Goal: Task Accomplishment & Management: Manage account settings

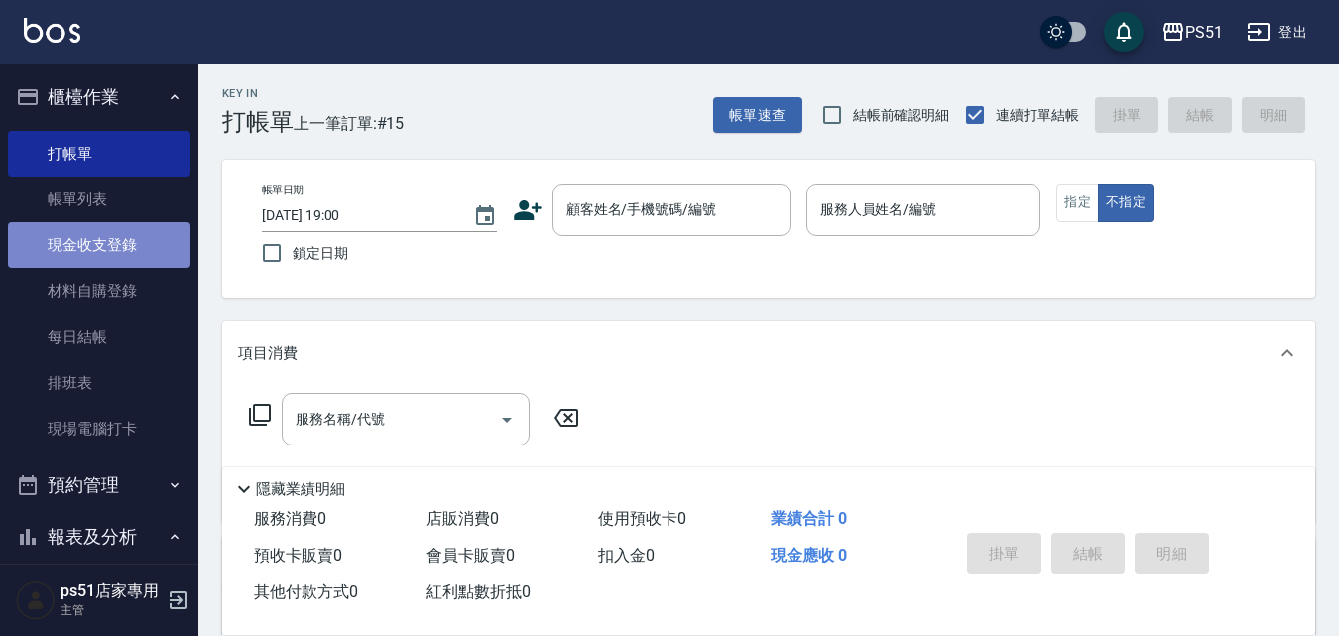
click at [129, 244] on link "現金收支登錄" at bounding box center [99, 245] width 182 height 46
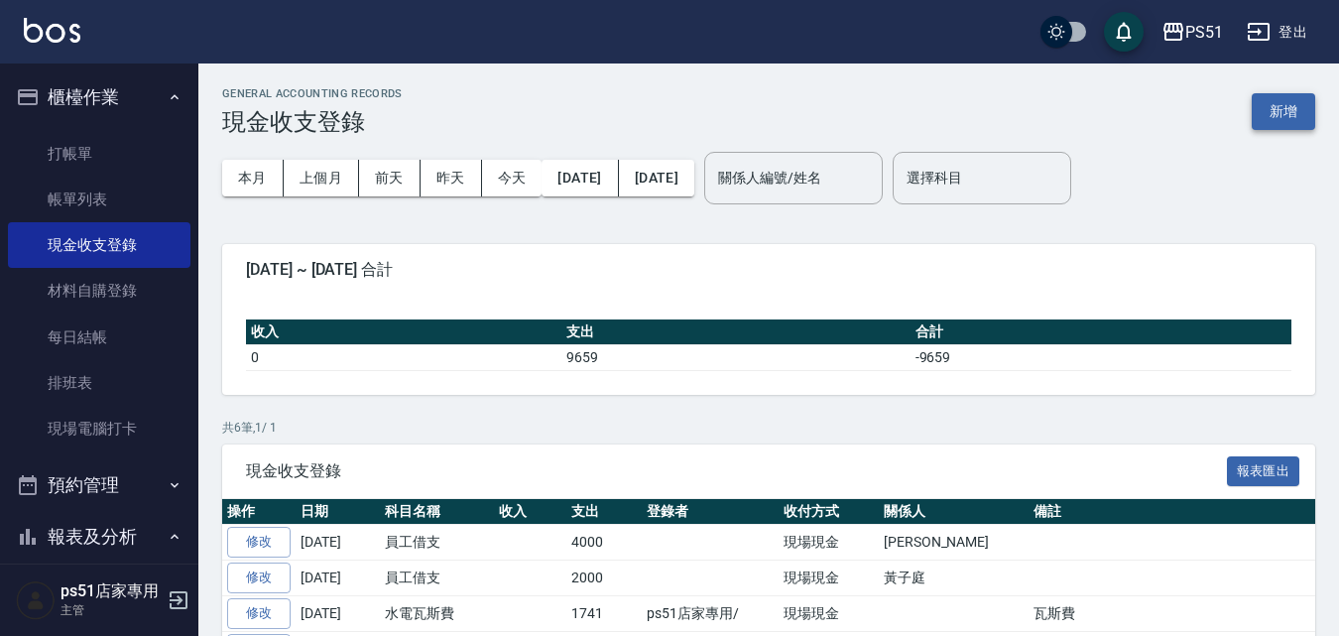
click at [1263, 109] on button "新增" at bounding box center [1282, 111] width 63 height 37
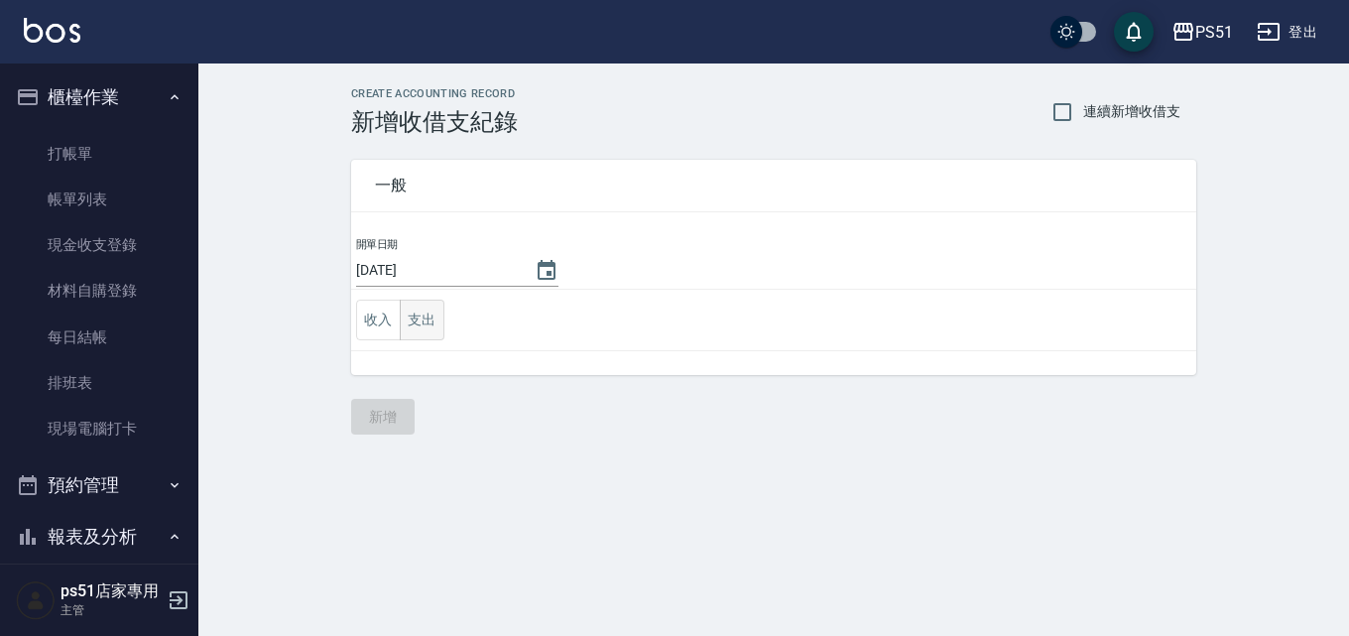
click at [407, 318] on button "支出" at bounding box center [422, 319] width 45 height 41
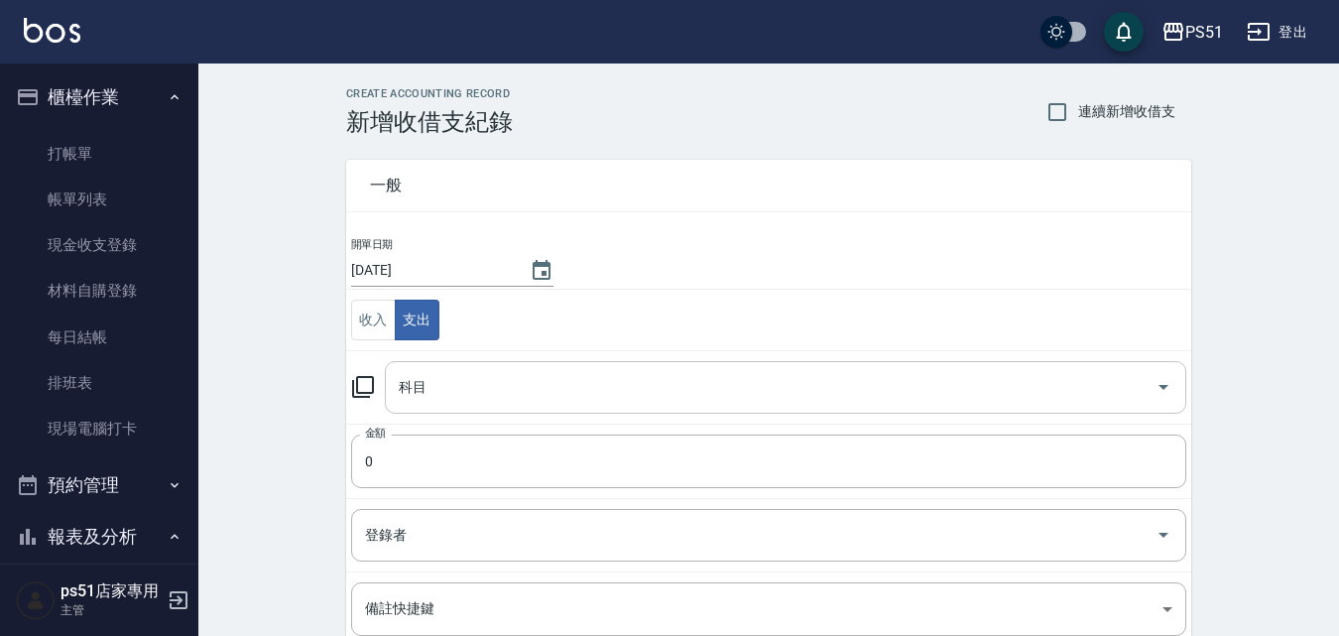
click at [431, 388] on input "科目" at bounding box center [771, 387] width 754 height 35
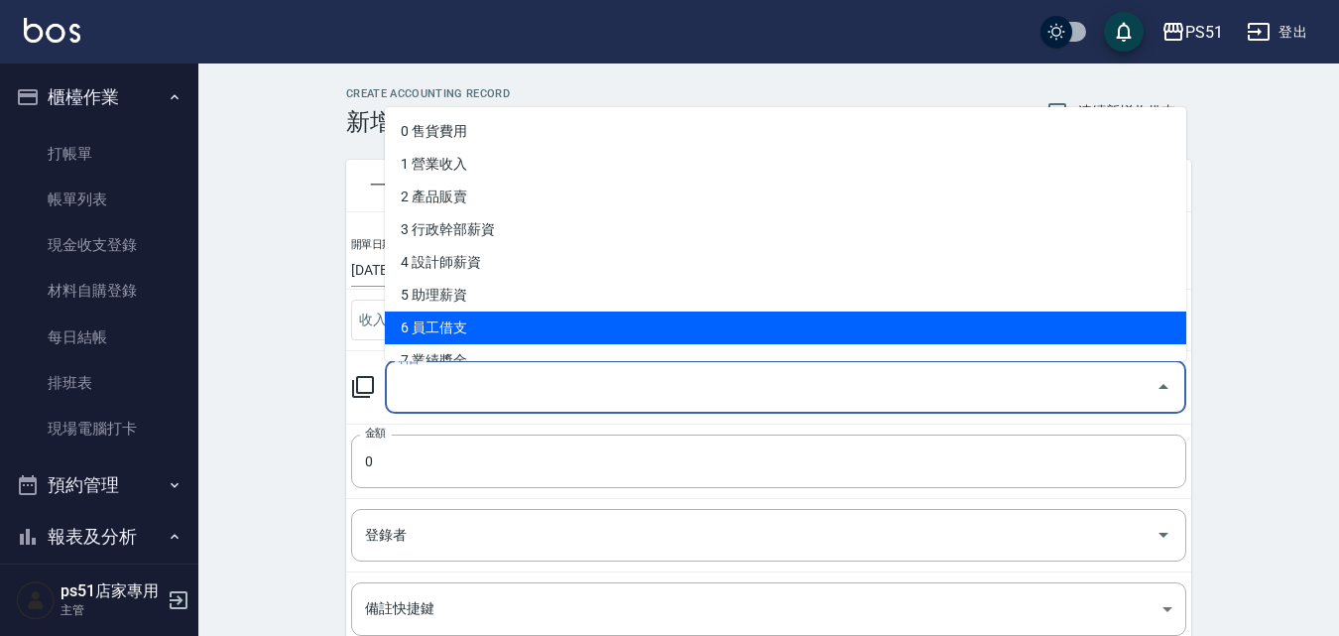
click at [448, 333] on li "6 員工借支" at bounding box center [785, 327] width 801 height 33
type input "6 員工借支"
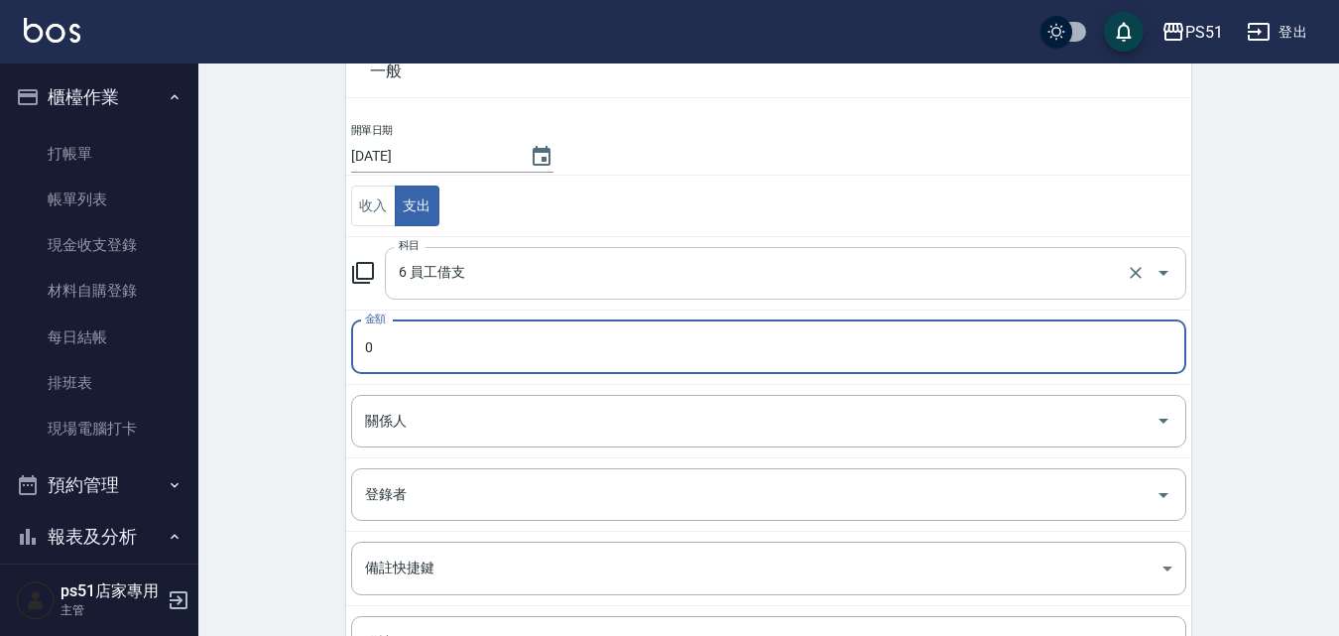
scroll to position [231, 0]
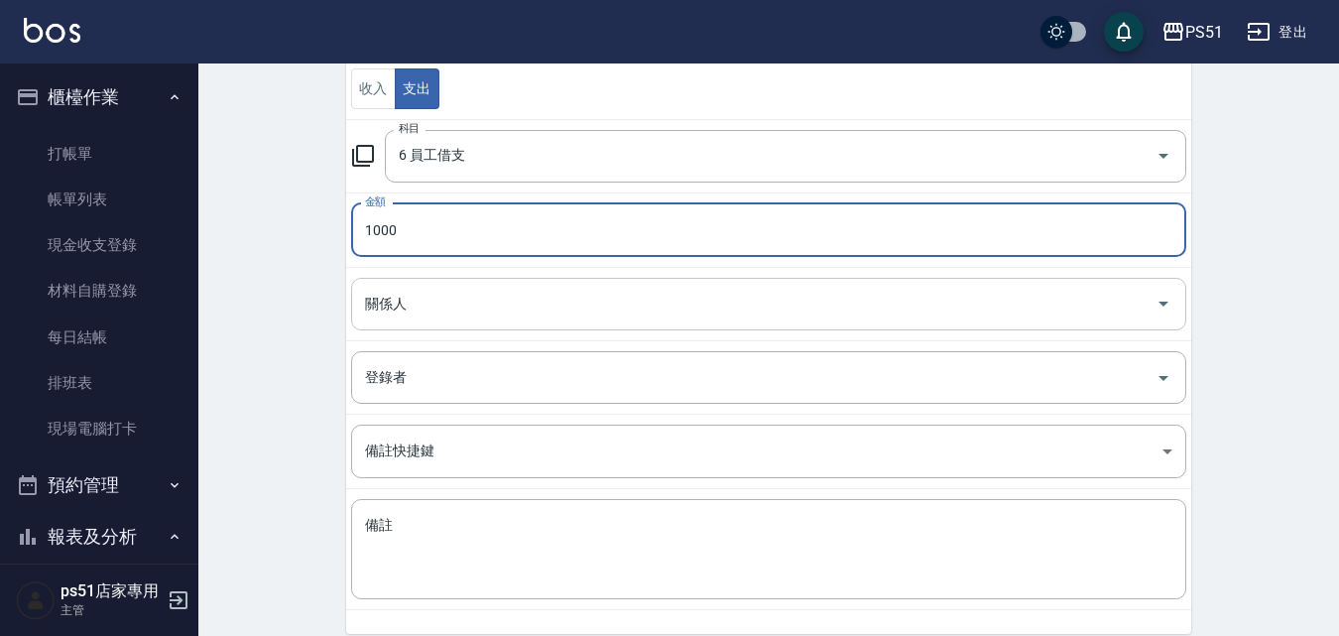
type input "1000"
click at [582, 308] on input "關係人" at bounding box center [753, 304] width 787 height 35
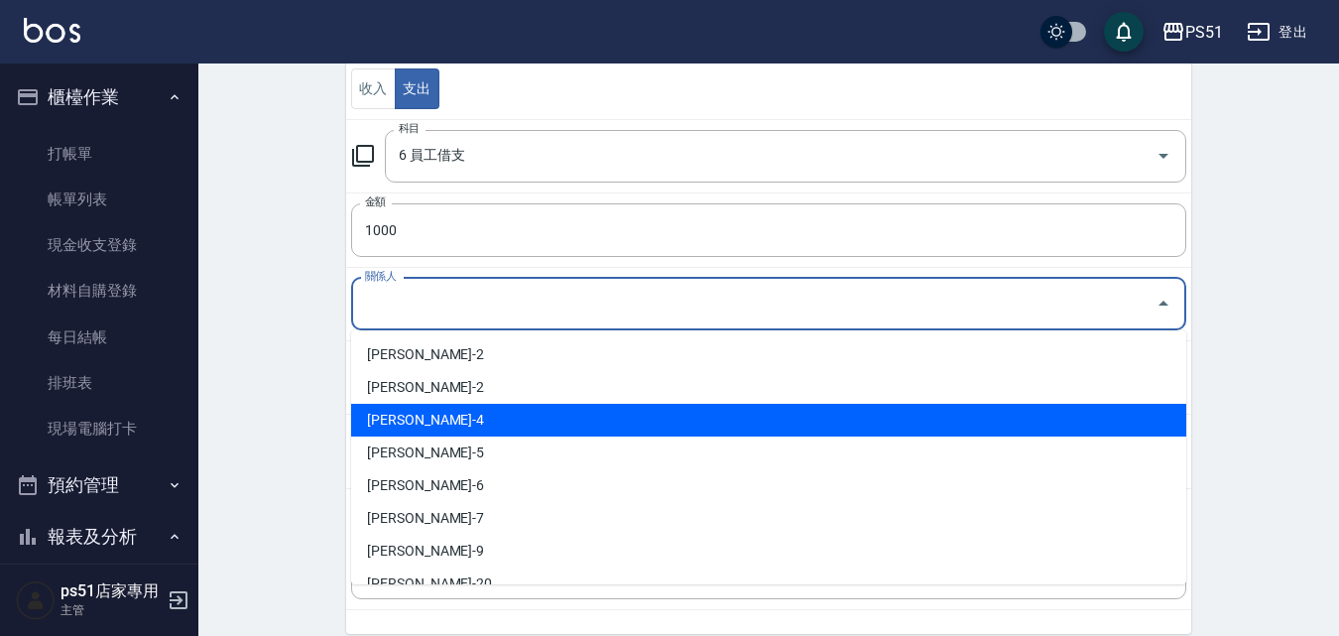
click at [441, 419] on li "陳子田-4" at bounding box center [768, 420] width 835 height 33
type input "陳子田-4"
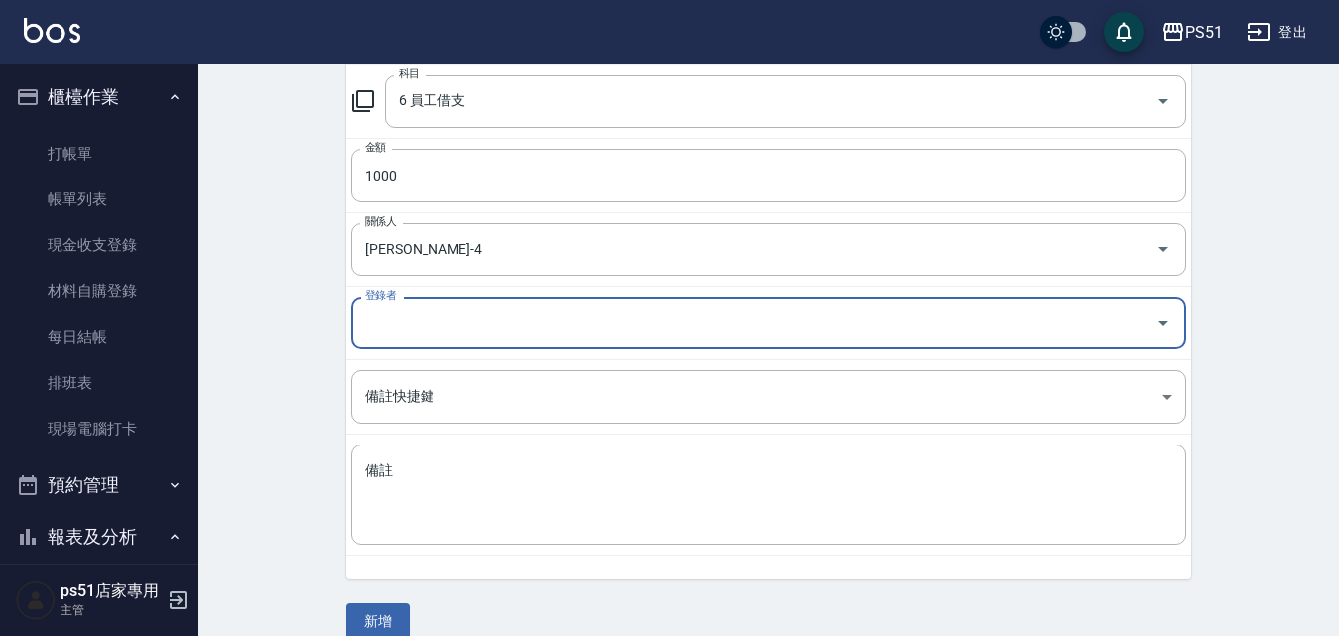
scroll to position [313, 0]
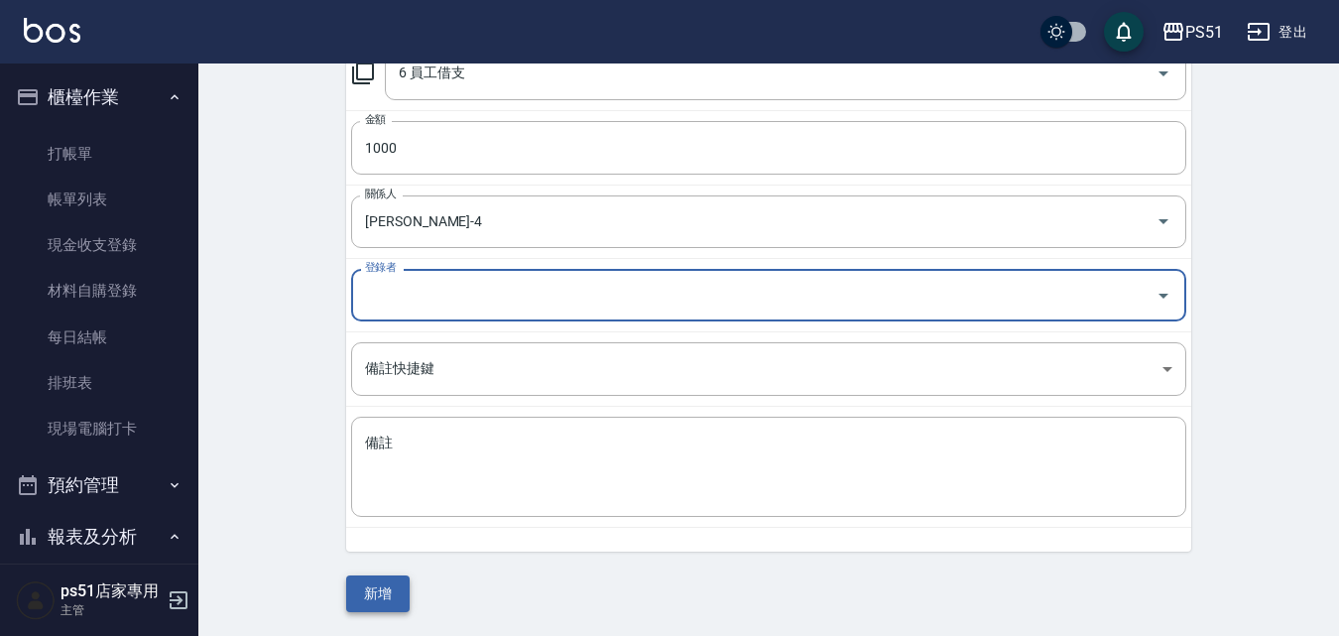
click at [357, 585] on button "新增" at bounding box center [377, 593] width 63 height 37
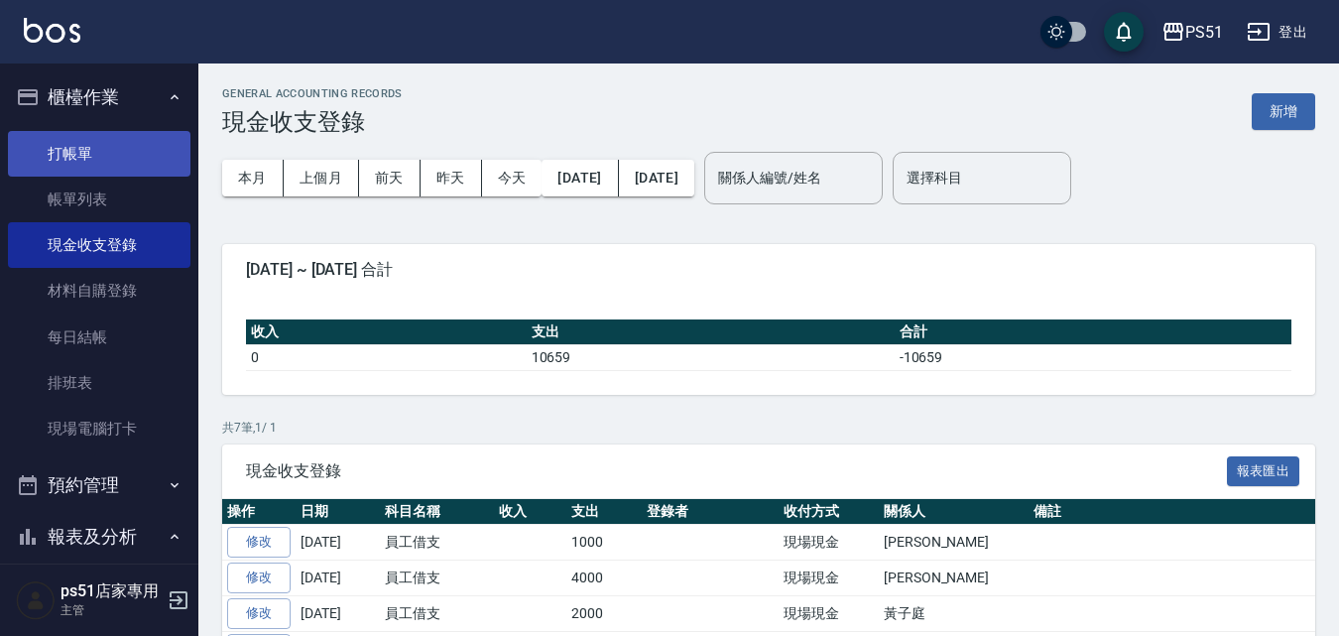
click at [130, 165] on link "打帳單" at bounding box center [99, 154] width 182 height 46
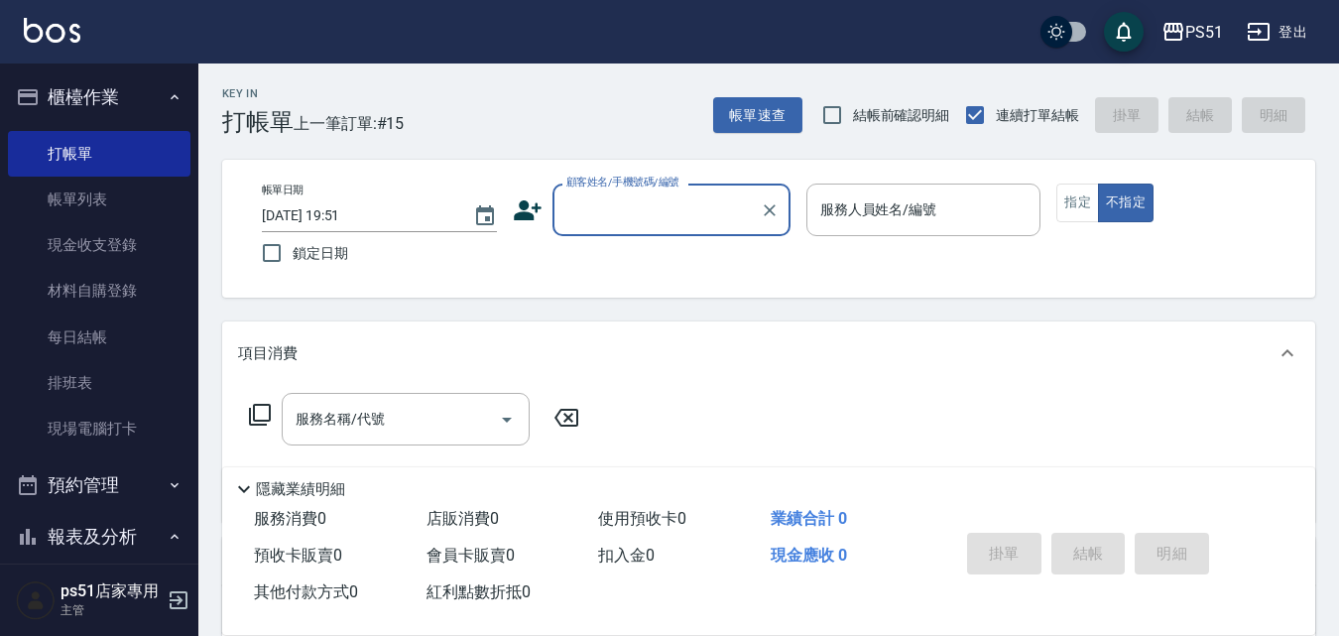
click at [713, 221] on input "顧客姓名/手機號碼/編號" at bounding box center [656, 209] width 190 height 35
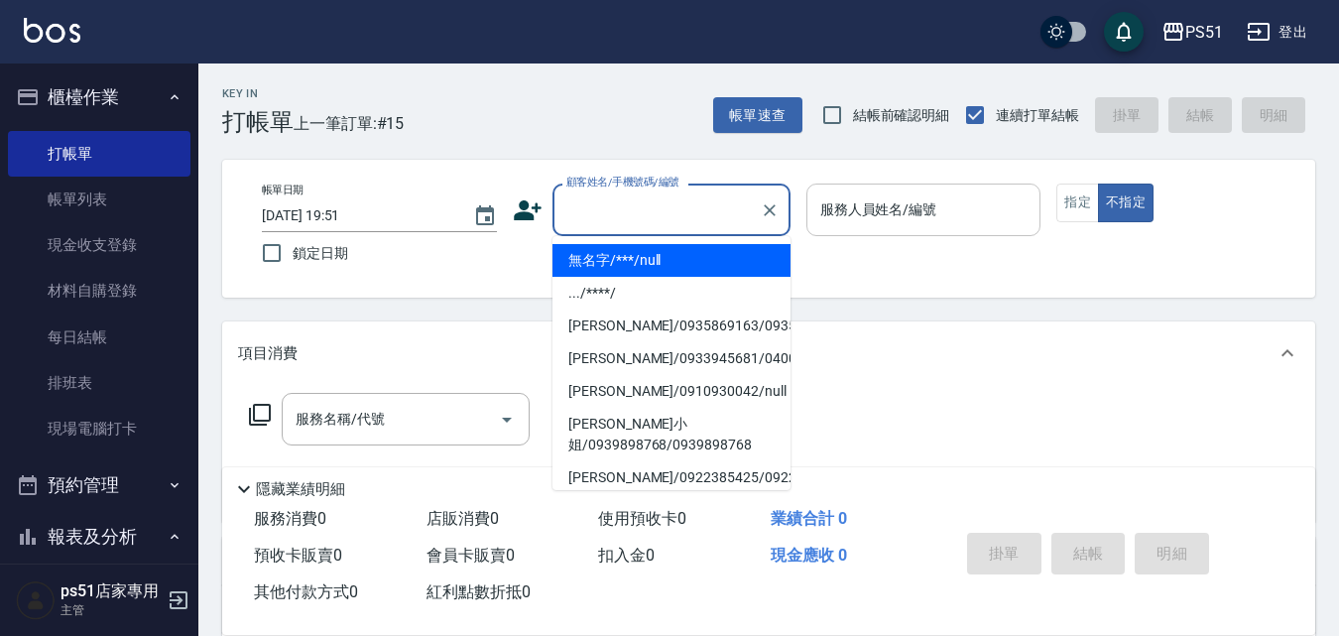
click at [715, 258] on li "無名字/***/null" at bounding box center [671, 260] width 238 height 33
type input "無名字/***/null"
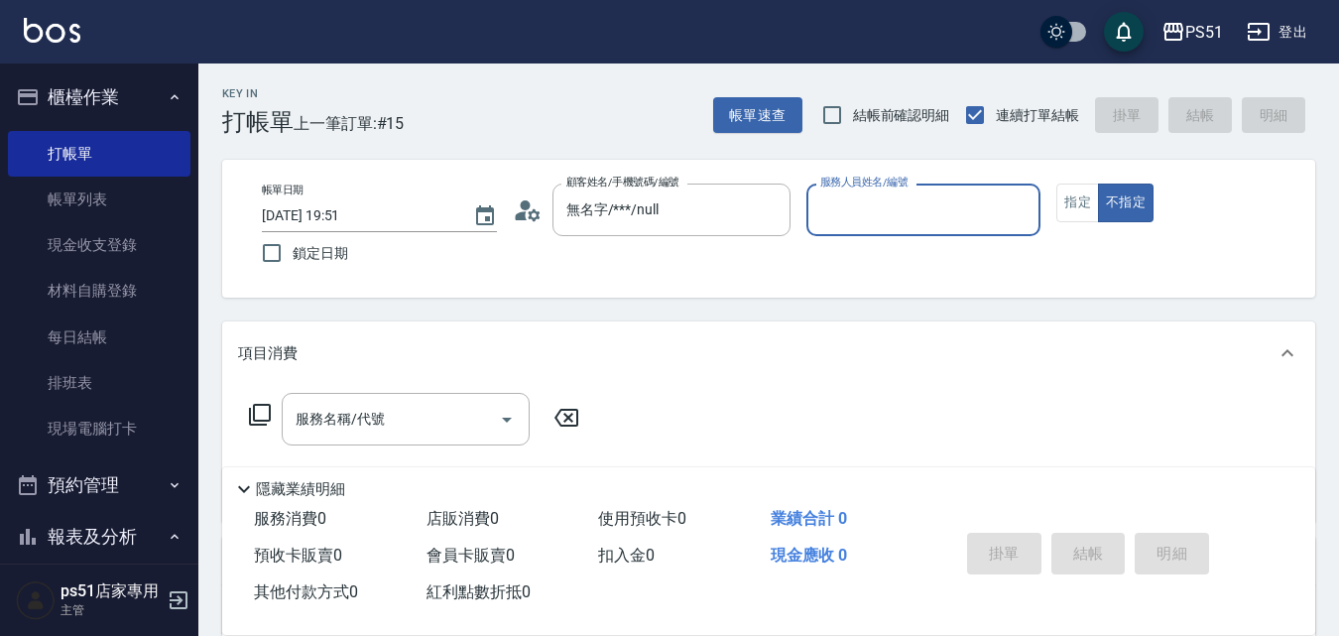
click at [851, 223] on input "服務人員姓名/編號" at bounding box center [923, 209] width 217 height 35
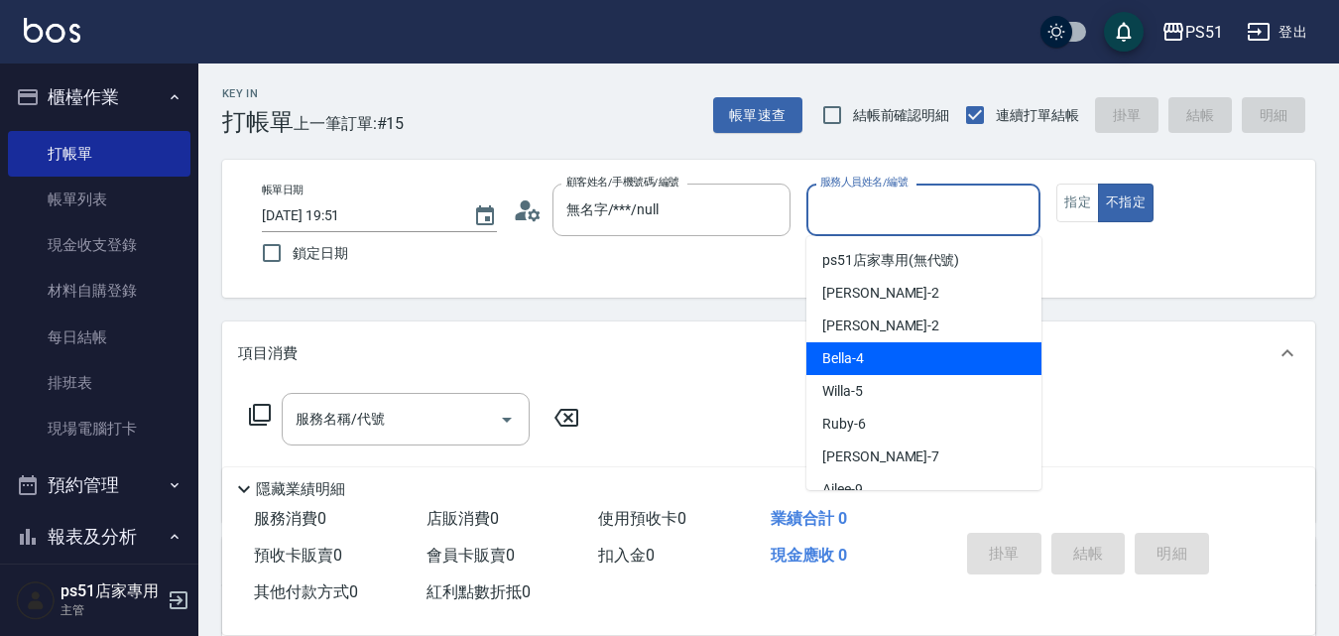
click at [878, 352] on div "Bella -4" at bounding box center [923, 358] width 235 height 33
type input "Bella-4"
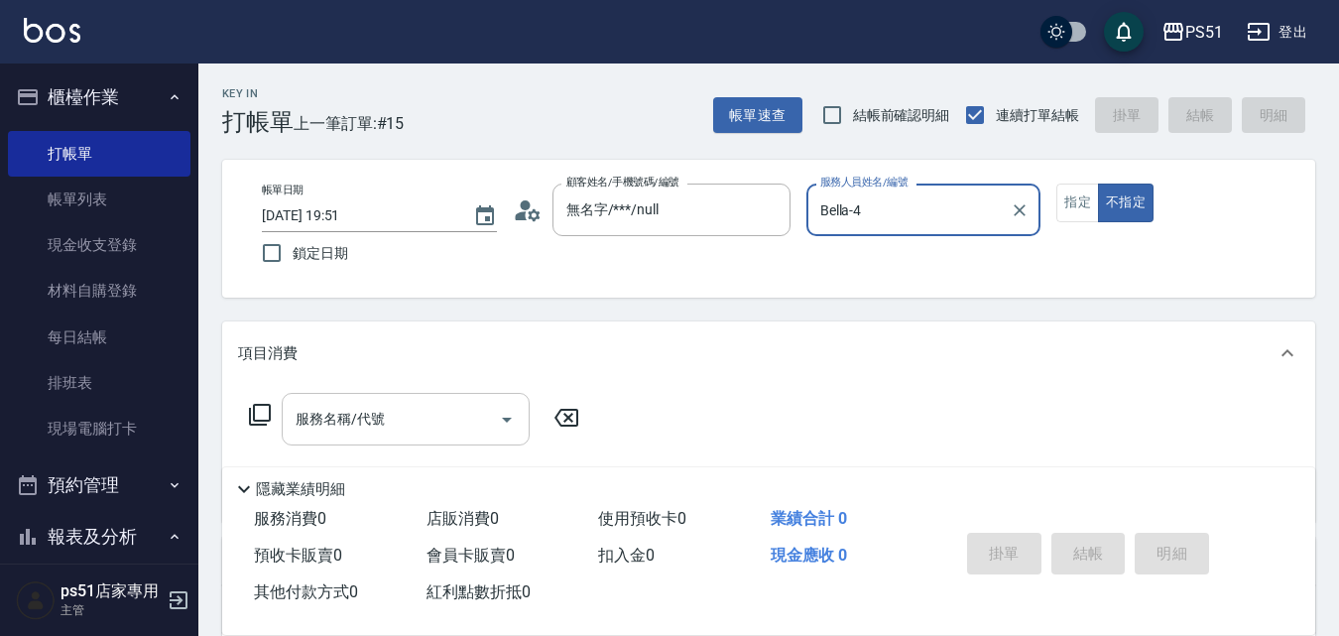
click at [387, 422] on input "服務名稱/代號" at bounding box center [391, 419] width 200 height 35
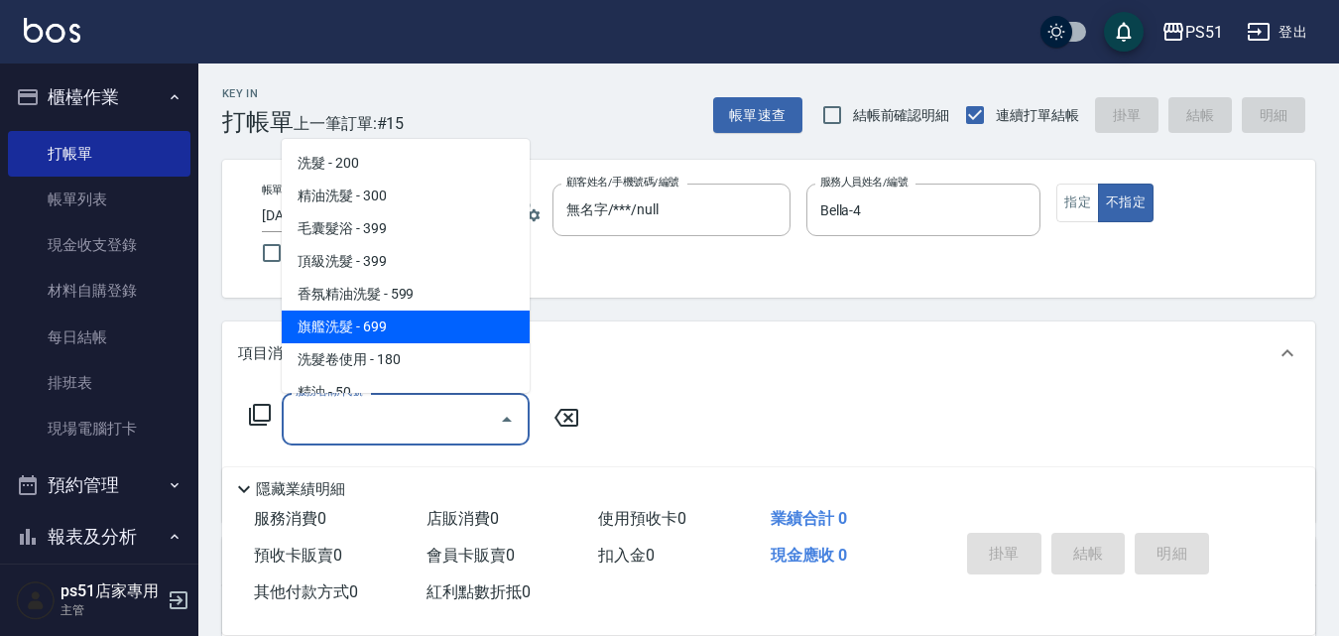
click at [416, 325] on span "旗艦洗髮 - 699" at bounding box center [406, 326] width 248 height 33
type input "旗艦洗髮(106)"
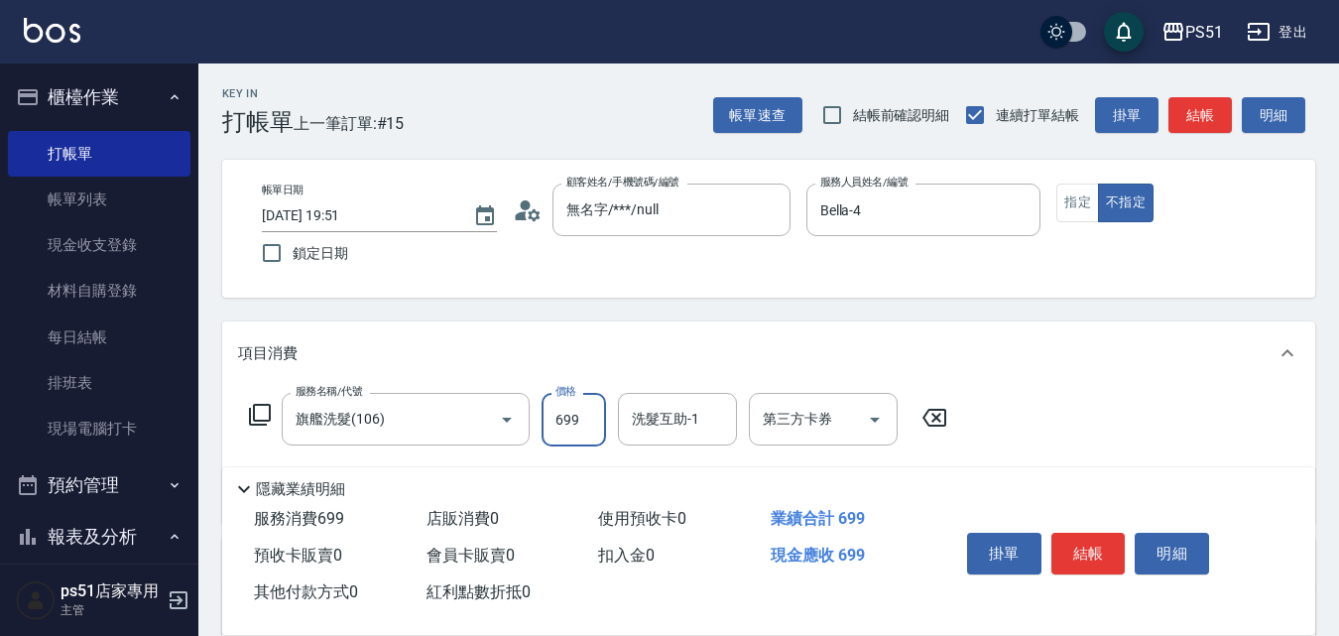
click at [543, 426] on input "699" at bounding box center [573, 420] width 64 height 54
type input "799"
click at [1203, 122] on button "結帳" at bounding box center [1199, 115] width 63 height 37
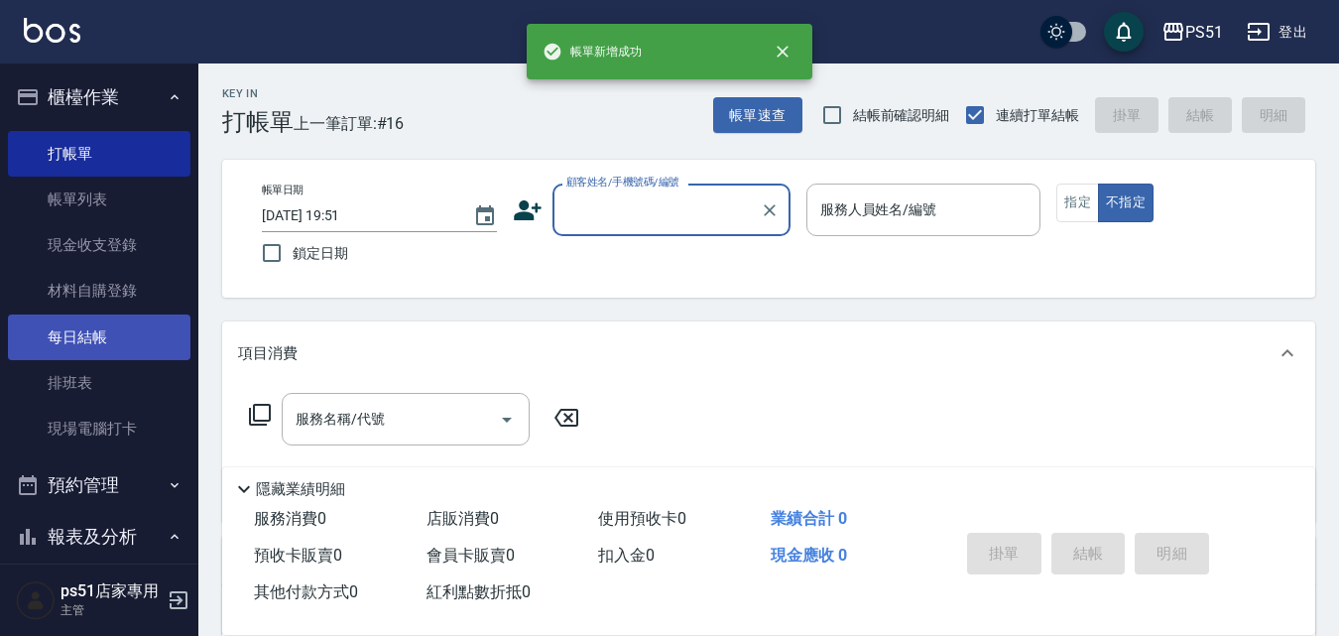
scroll to position [694, 0]
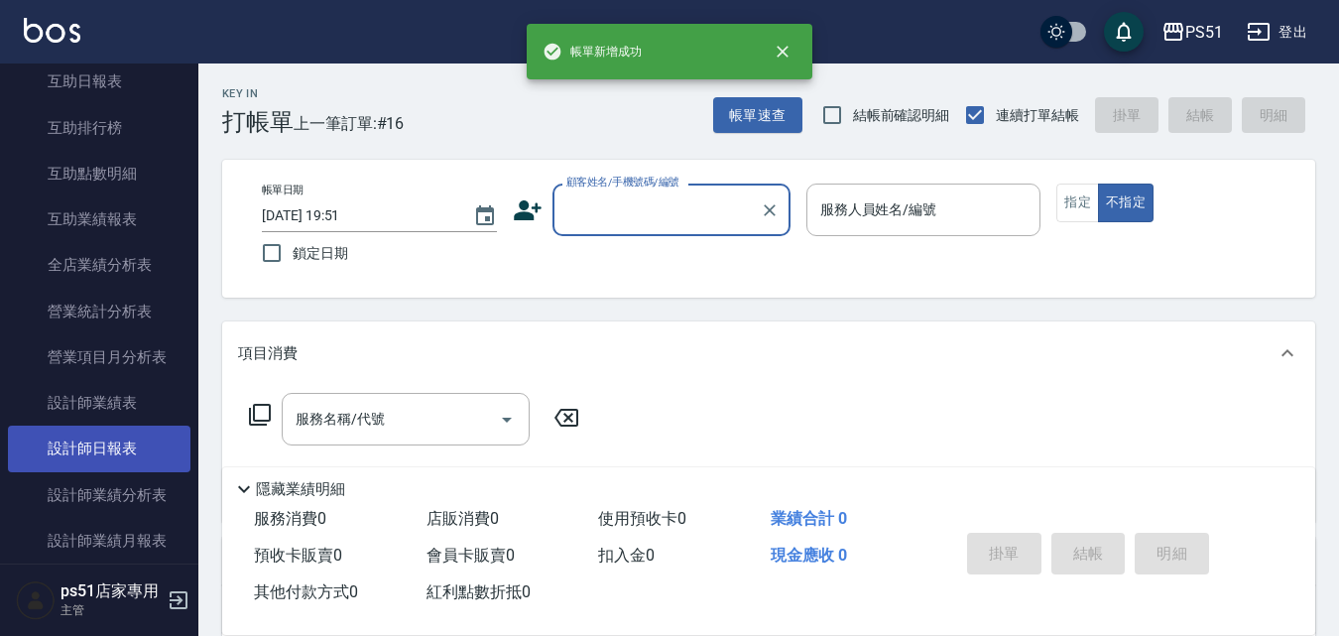
click at [115, 456] on link "設計師日報表" at bounding box center [99, 448] width 182 height 46
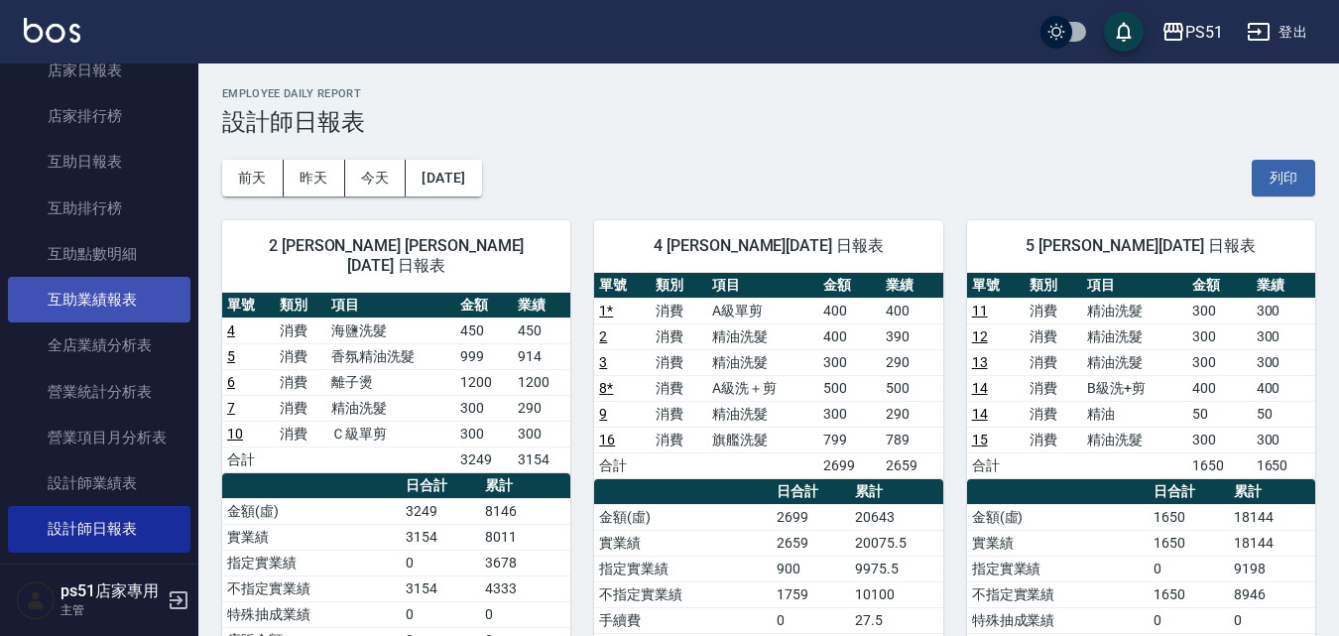
scroll to position [463, 0]
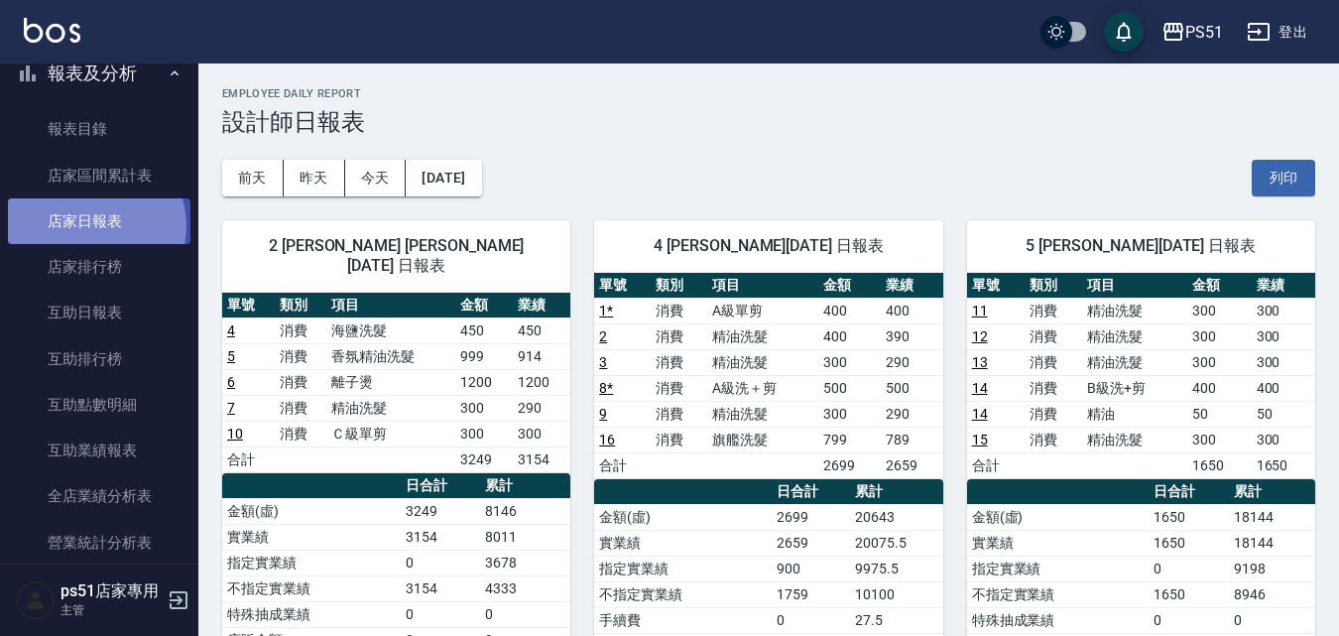
click at [93, 226] on link "店家日報表" at bounding box center [99, 221] width 182 height 46
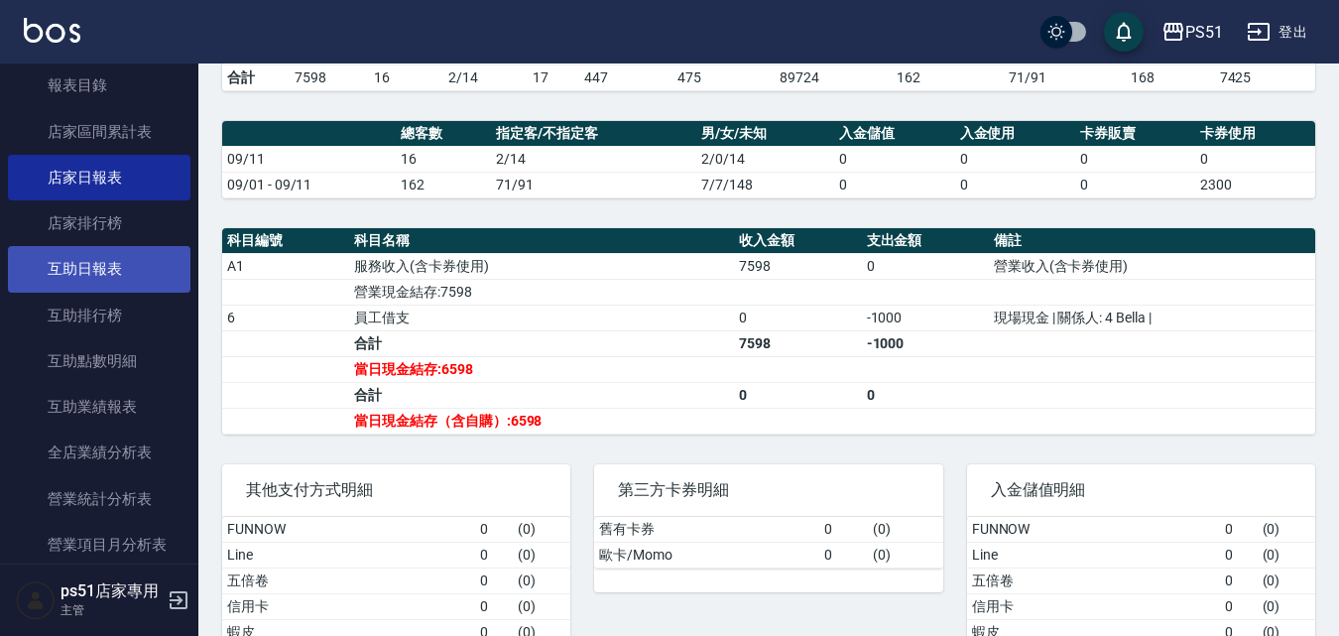
scroll to position [970, 0]
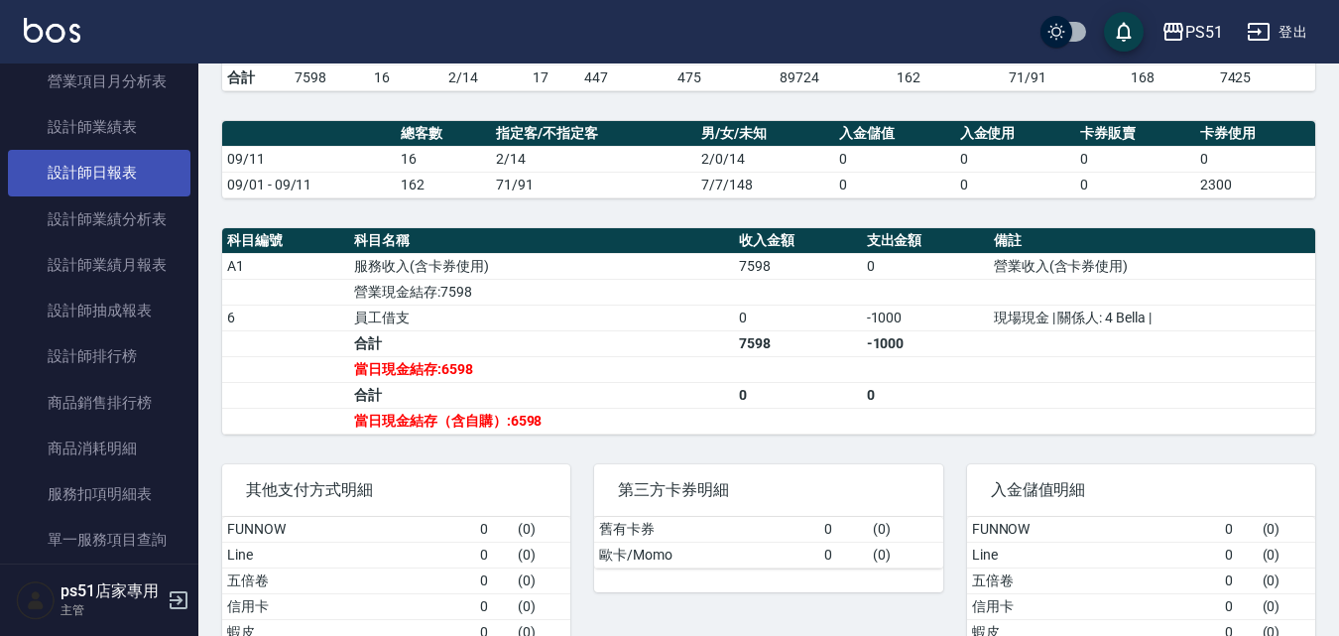
click at [133, 186] on link "設計師日報表" at bounding box center [99, 173] width 182 height 46
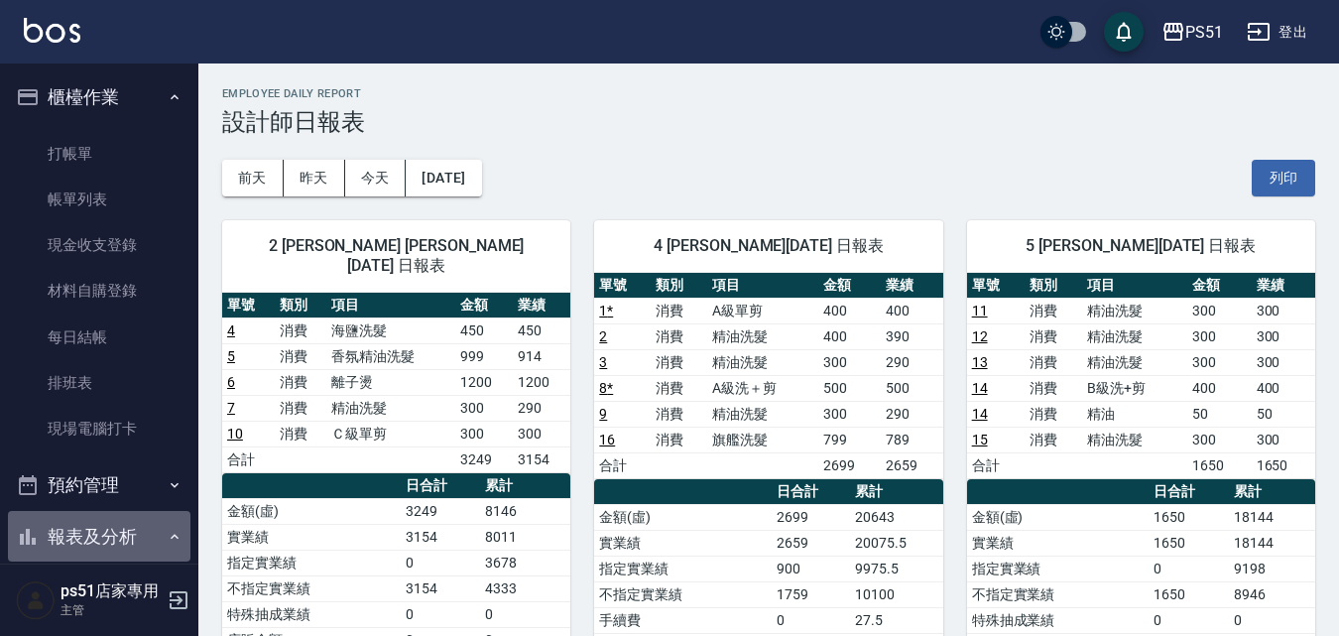
click at [120, 527] on button "報表及分析" at bounding box center [99, 537] width 182 height 52
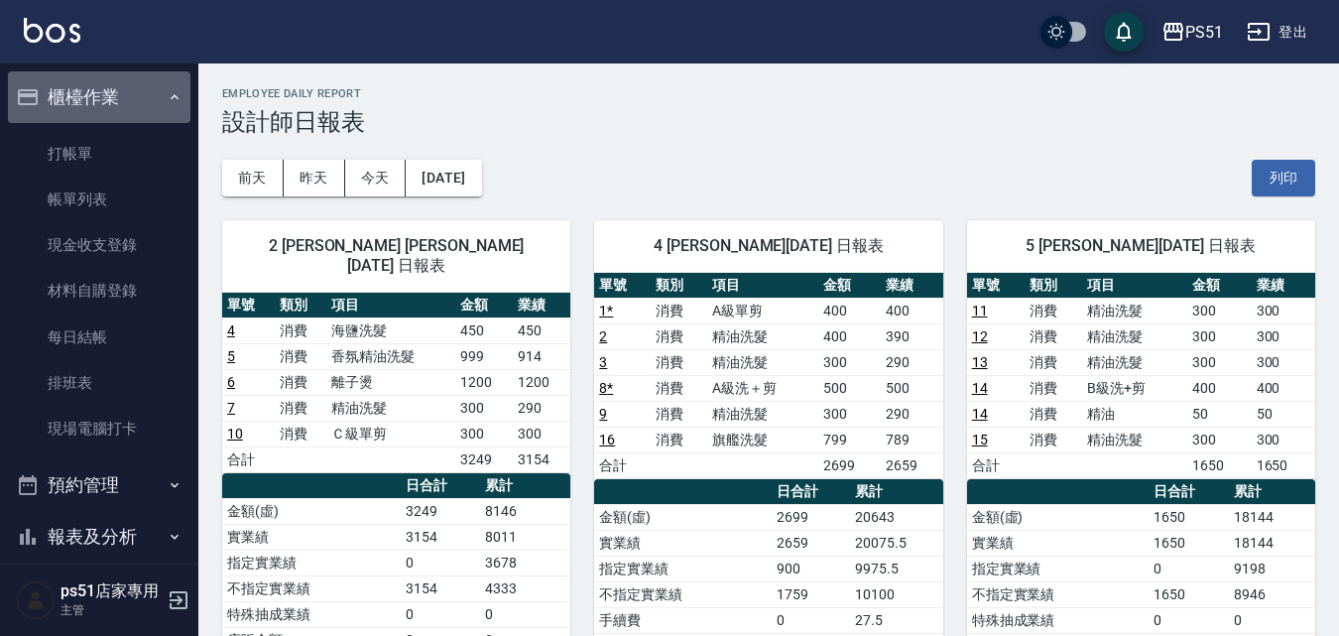
click at [136, 97] on button "櫃檯作業" at bounding box center [99, 97] width 182 height 52
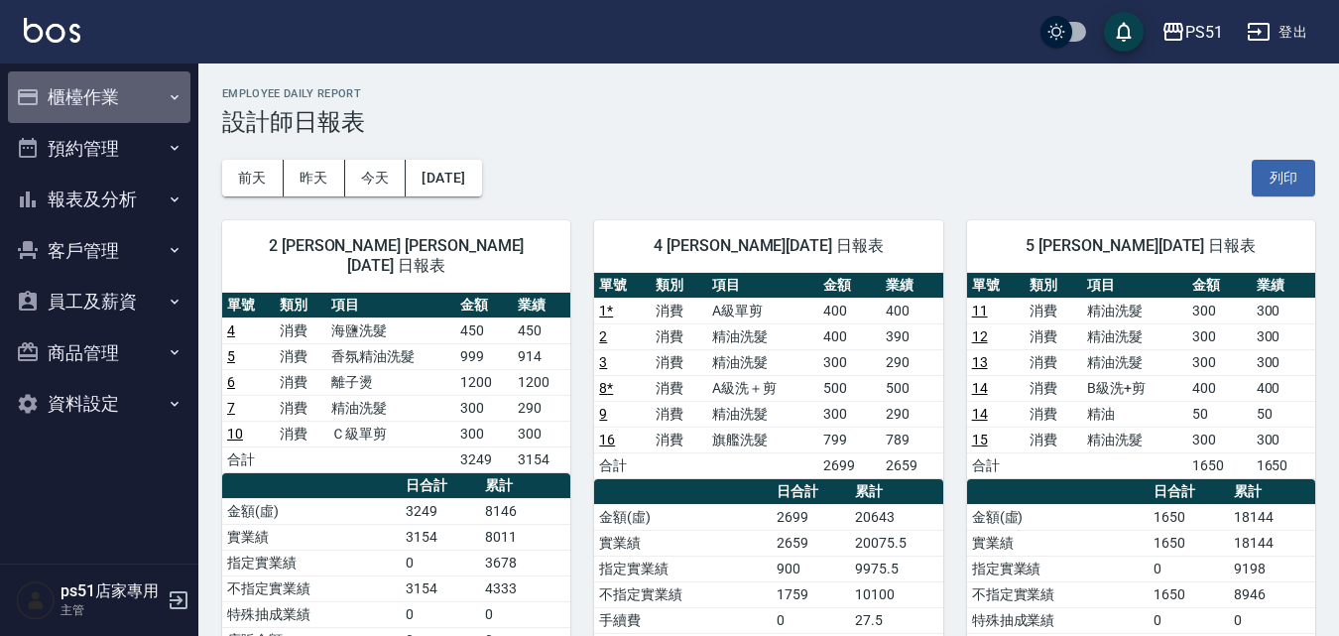
click at [115, 82] on button "櫃檯作業" at bounding box center [99, 97] width 182 height 52
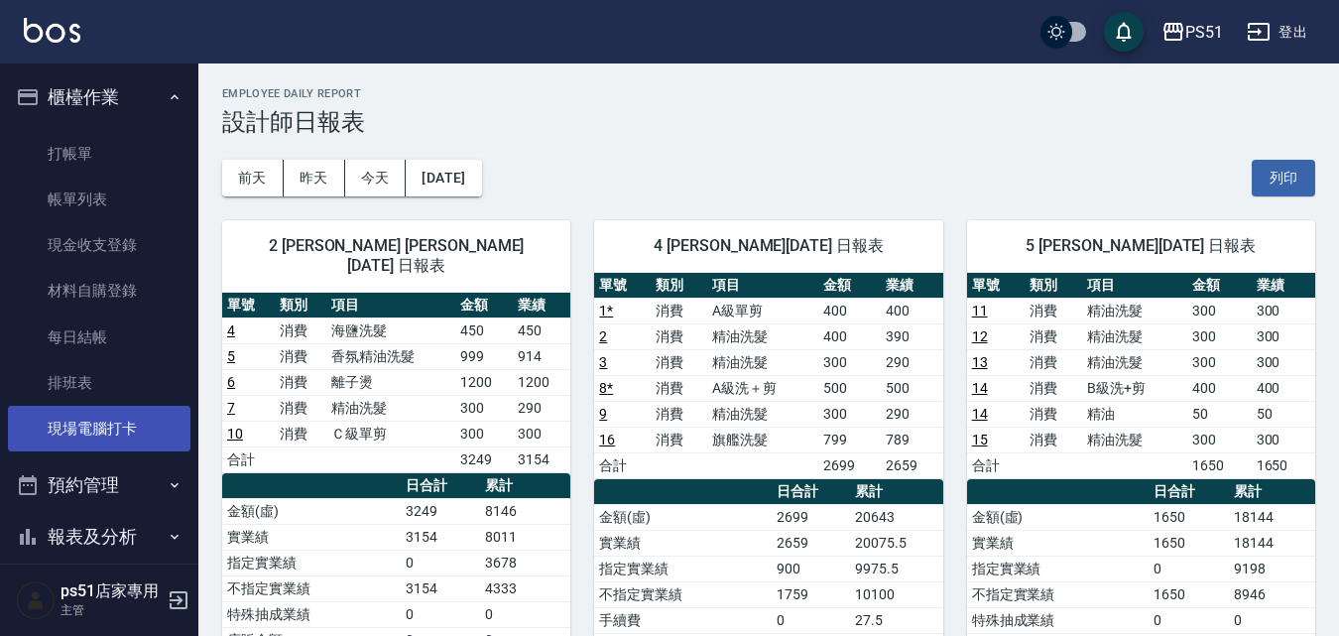
click at [96, 441] on link "現場電腦打卡" at bounding box center [99, 429] width 182 height 46
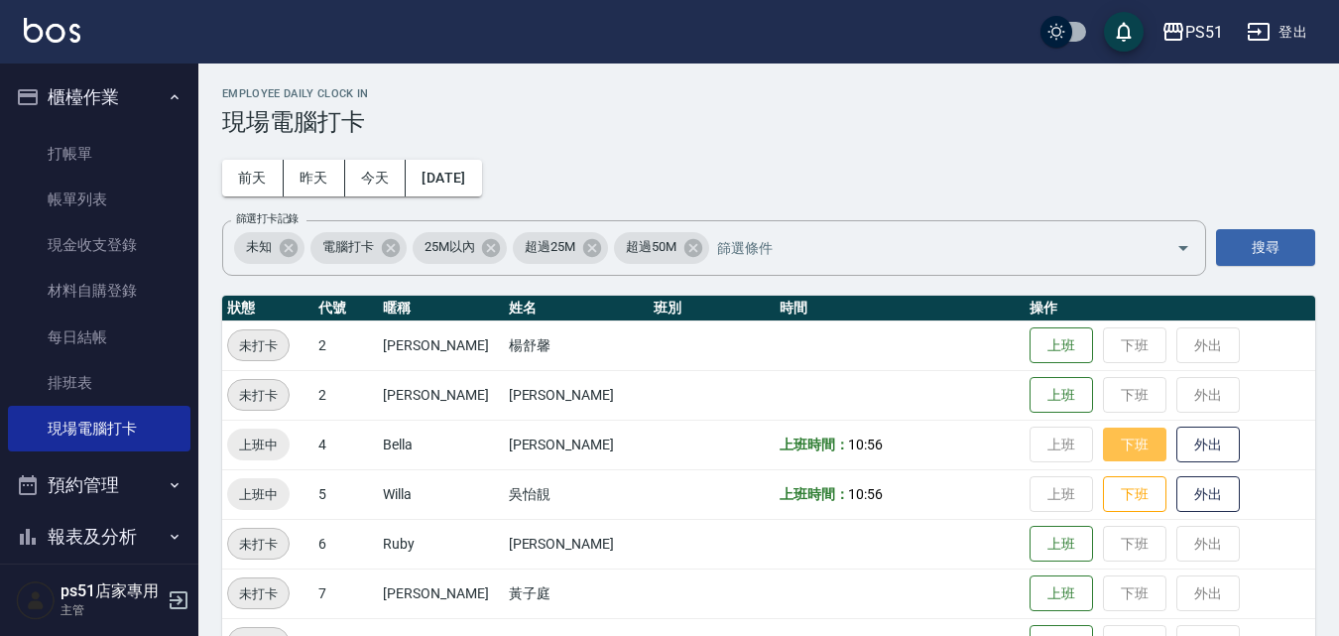
click at [1111, 446] on button "下班" at bounding box center [1134, 444] width 63 height 35
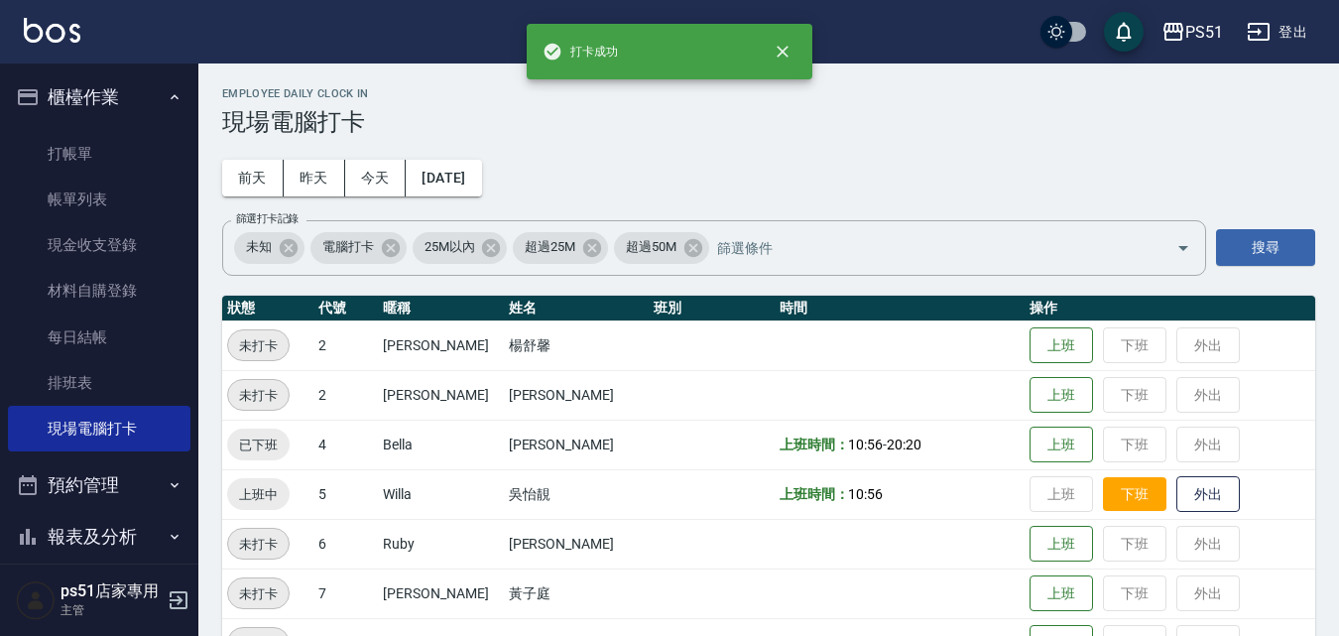
click at [1103, 494] on button "下班" at bounding box center [1134, 494] width 63 height 35
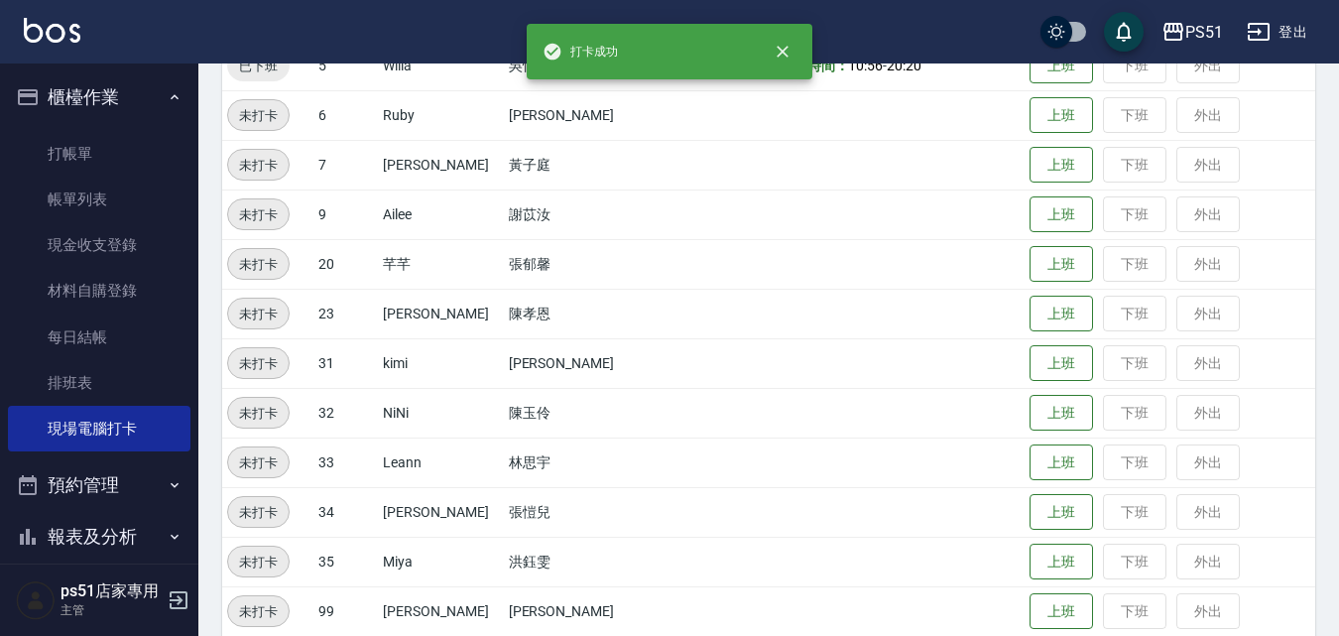
scroll to position [231, 0]
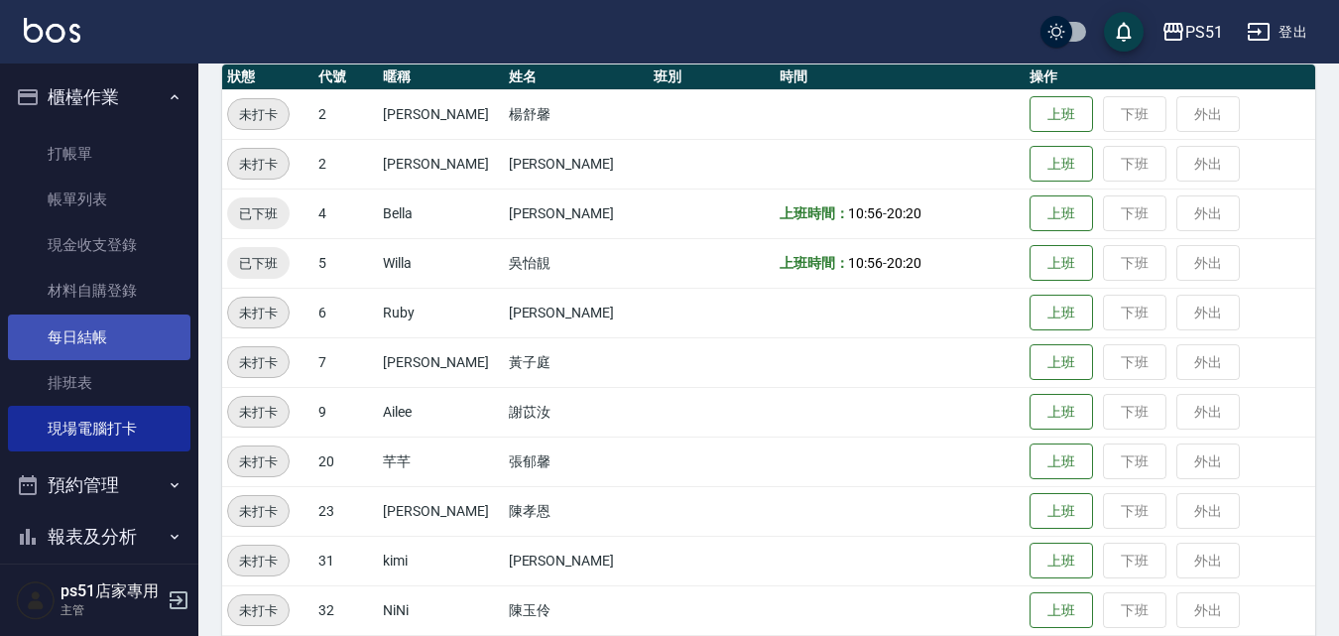
click at [117, 335] on link "每日結帳" at bounding box center [99, 337] width 182 height 46
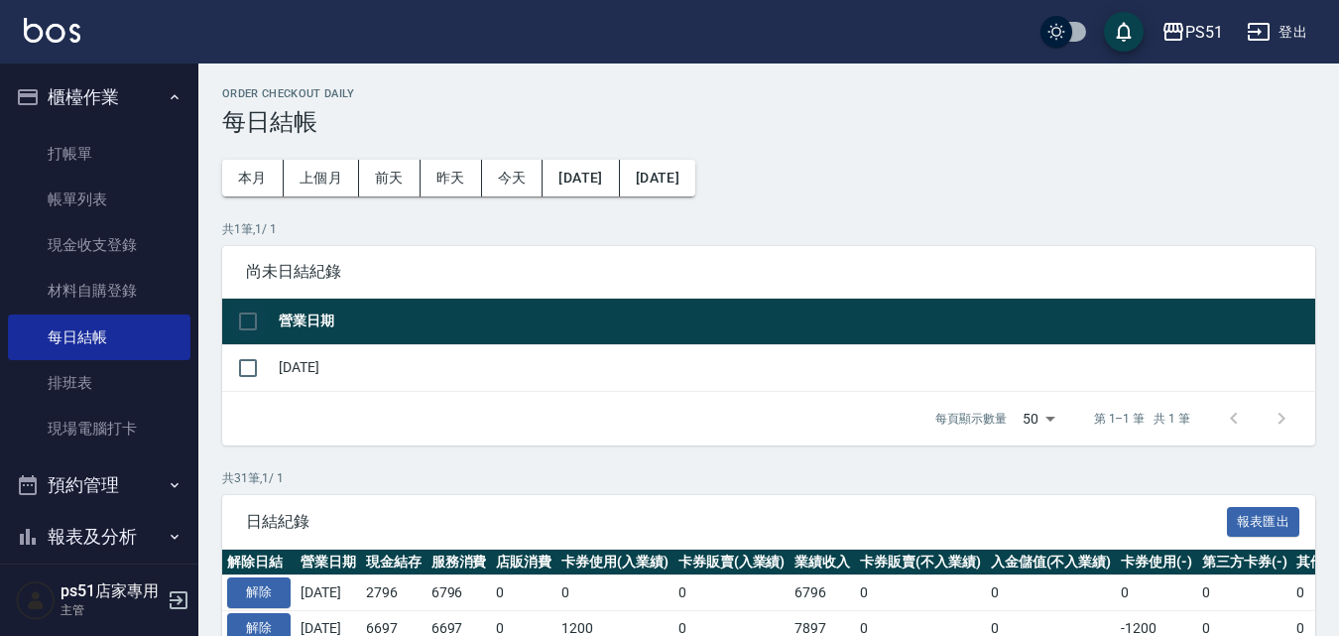
click at [256, 325] on input "checkbox" at bounding box center [248, 321] width 42 height 42
checkbox input "true"
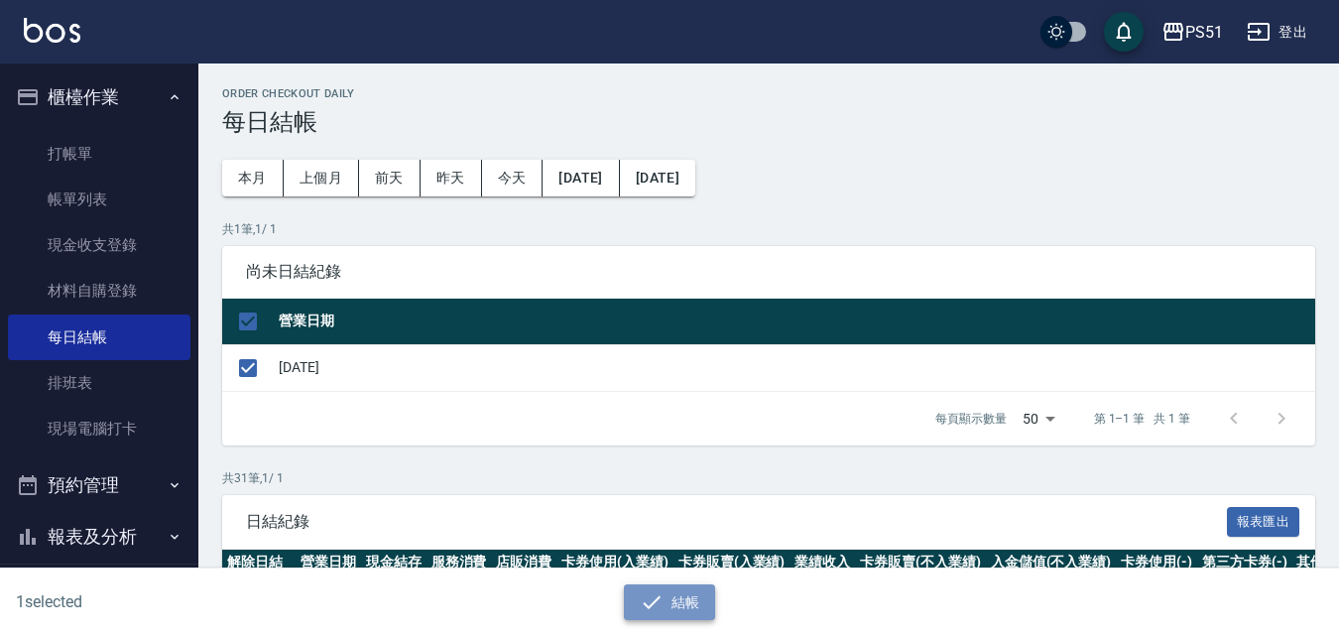
click at [661, 606] on icon "button" at bounding box center [652, 602] width 24 height 24
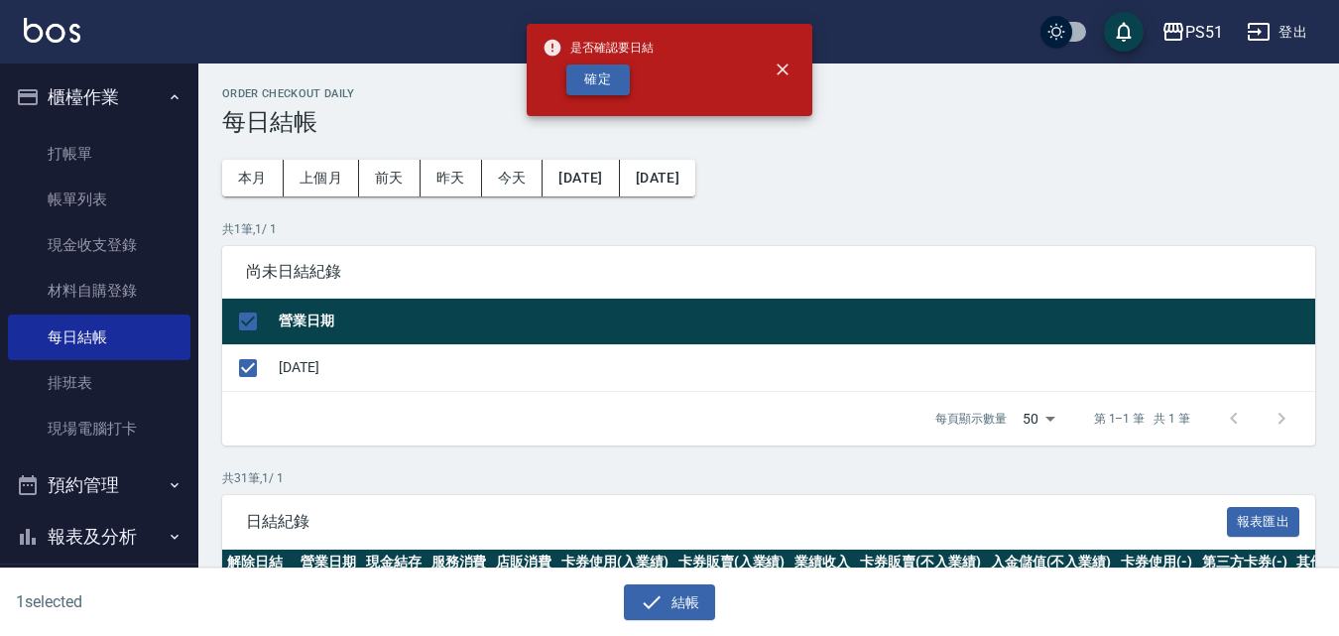
click at [587, 68] on button "確定" at bounding box center [597, 79] width 63 height 31
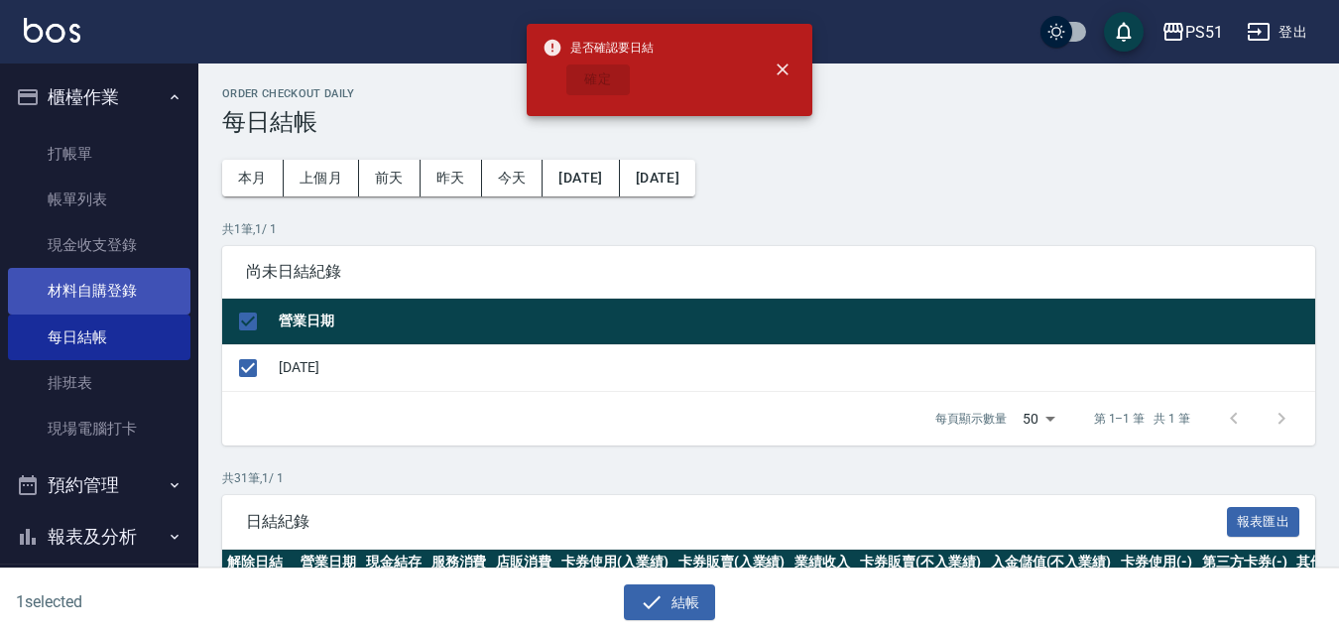
checkbox input "false"
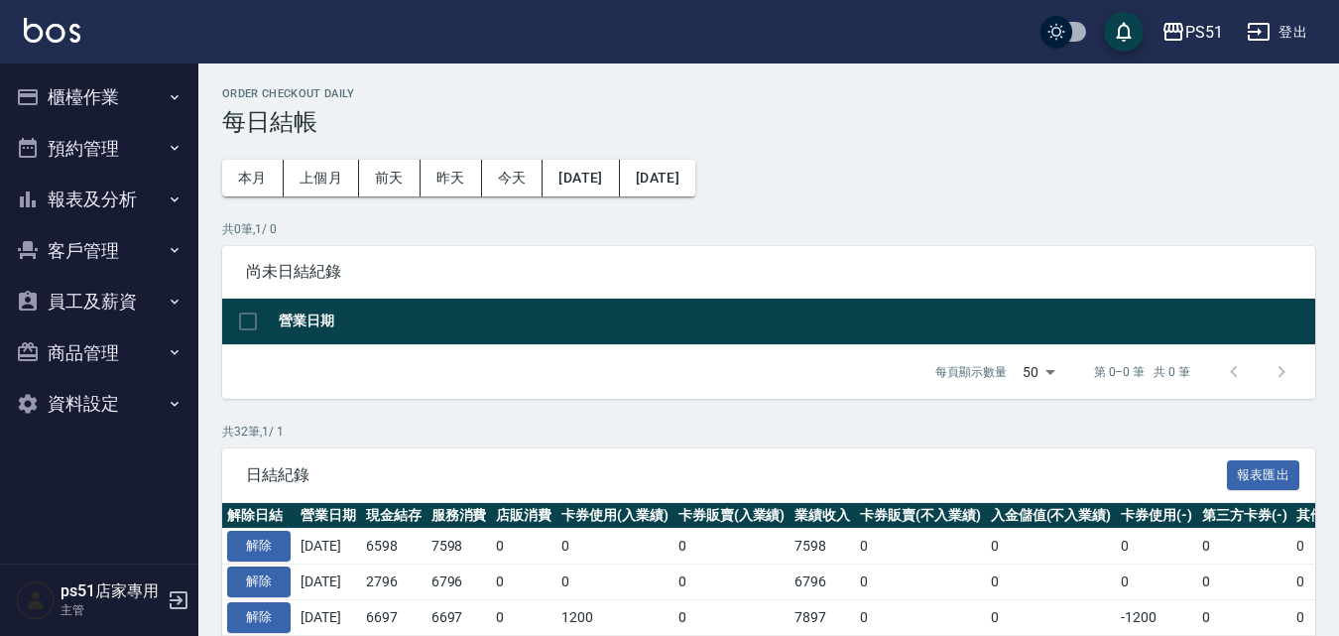
click at [90, 192] on button "報表及分析" at bounding box center [99, 200] width 182 height 52
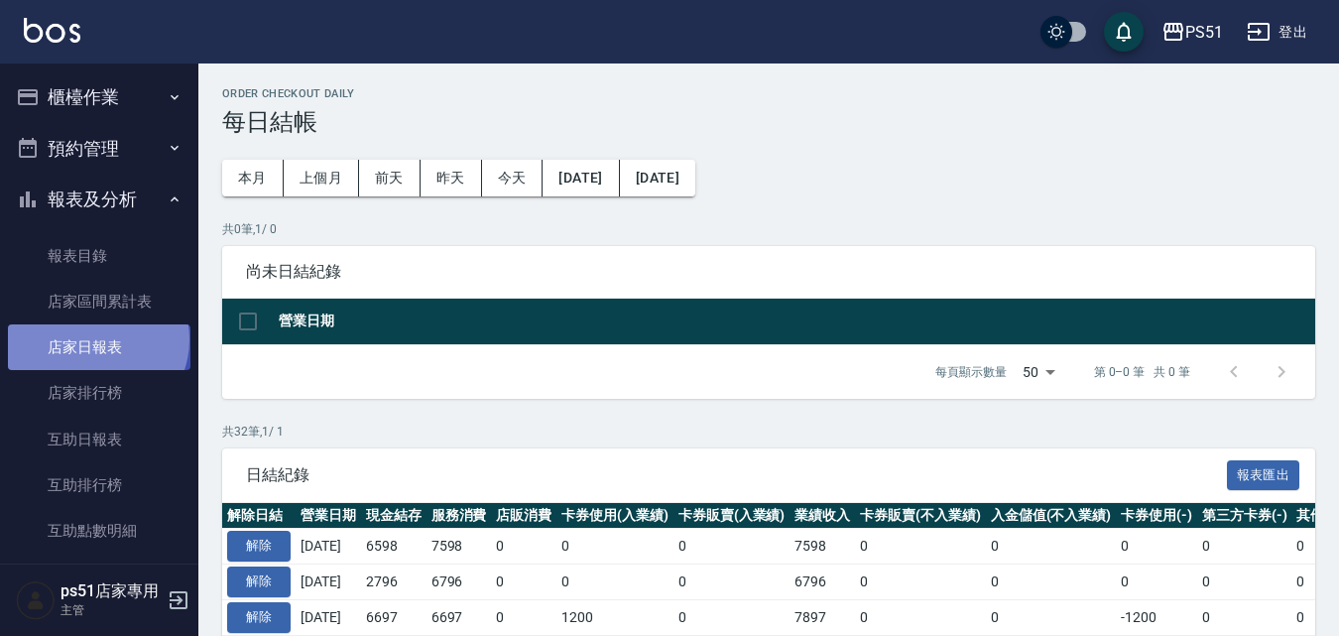
click at [95, 339] on link "店家日報表" at bounding box center [99, 347] width 182 height 46
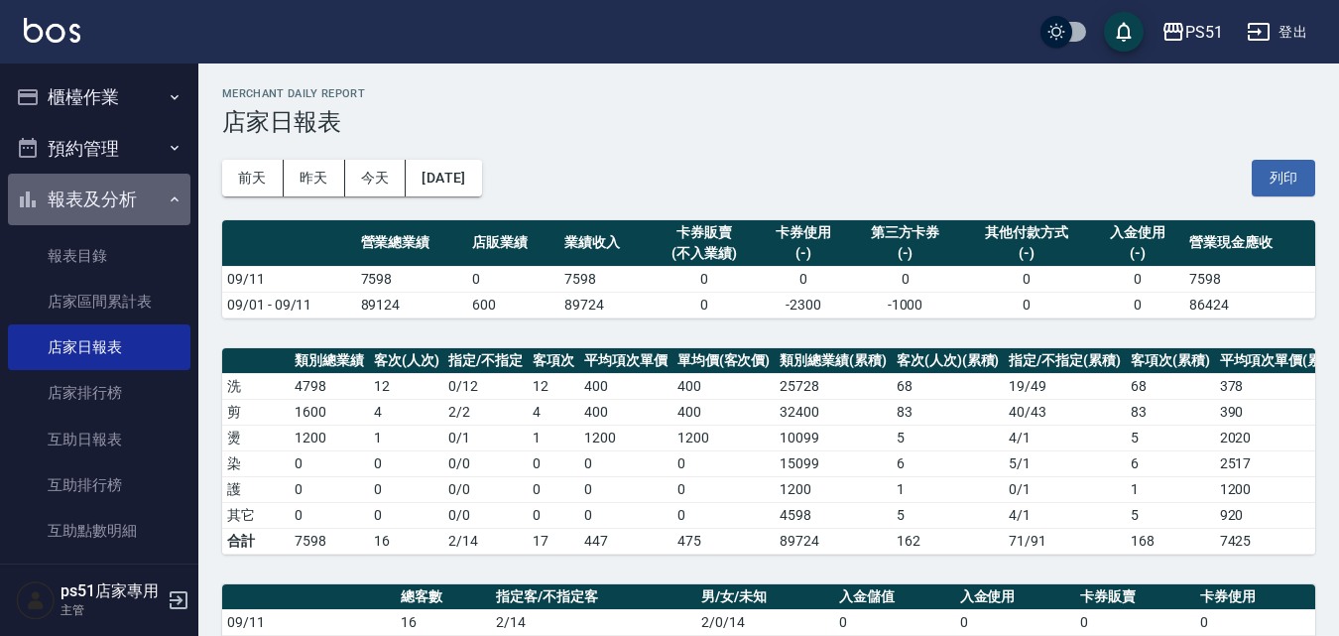
drag, startPoint x: 164, startPoint y: 197, endPoint x: 129, endPoint y: 182, distance: 37.8
click at [143, 190] on button "報表及分析" at bounding box center [99, 200] width 182 height 52
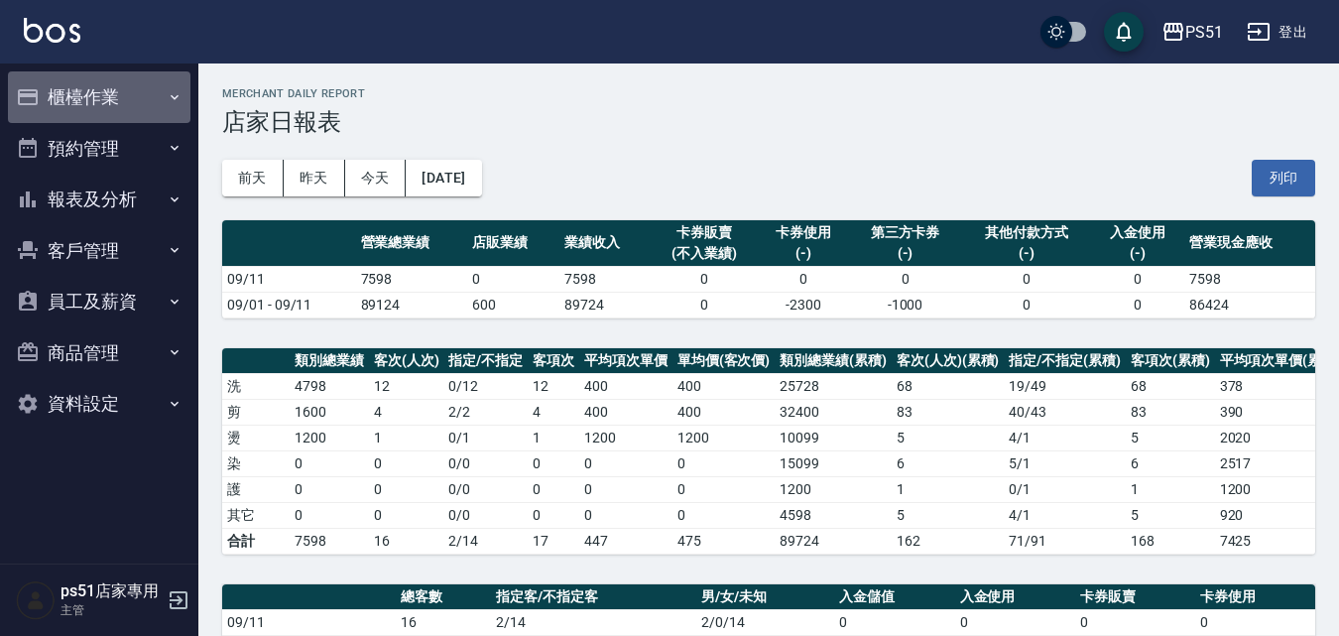
drag, startPoint x: 121, startPoint y: 71, endPoint x: 112, endPoint y: 90, distance: 20.8
click at [122, 71] on button "櫃檯作業" at bounding box center [99, 97] width 182 height 52
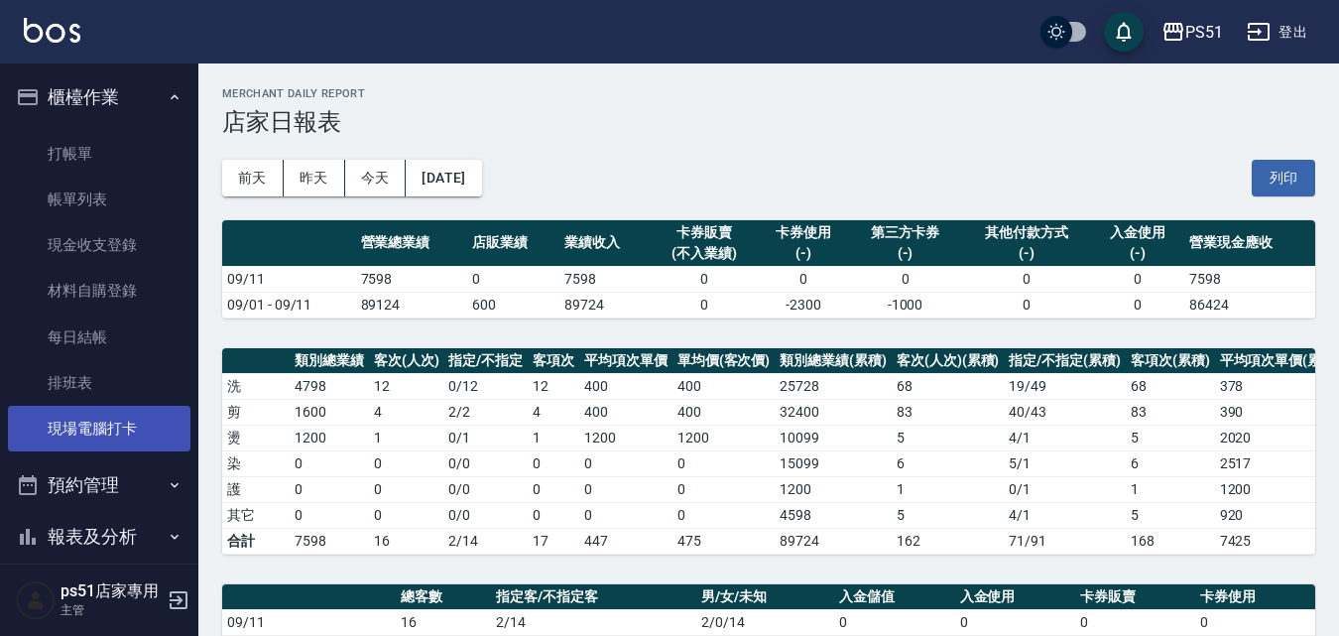
click at [149, 414] on link "現場電腦打卡" at bounding box center [99, 429] width 182 height 46
